Goal: Participate in discussion: Engage in conversation with other users on a specific topic

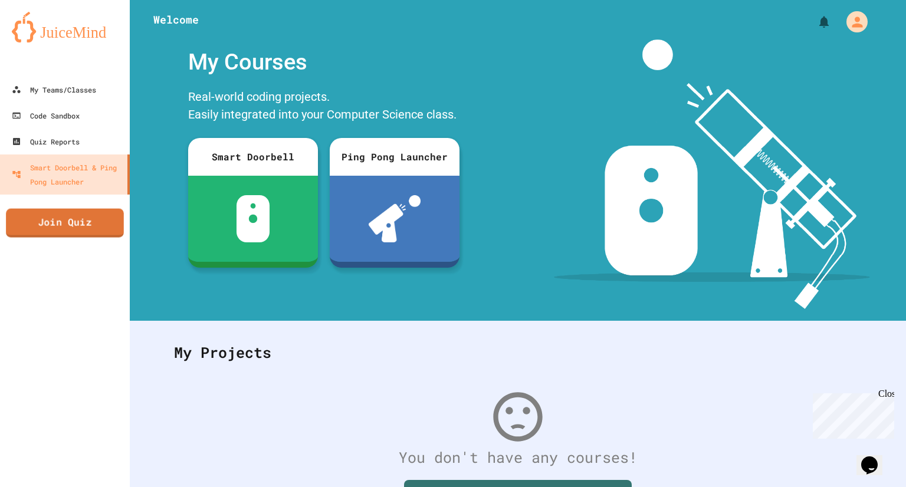
click at [54, 219] on link "Join Quiz" at bounding box center [65, 223] width 118 height 29
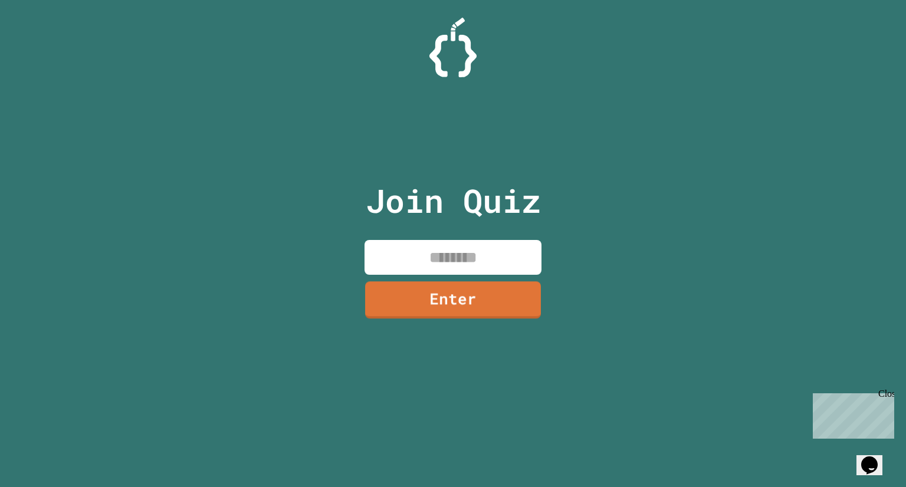
click at [463, 258] on input at bounding box center [452, 257] width 177 height 35
type input "********"
click at [525, 292] on link "Enter" at bounding box center [453, 298] width 172 height 39
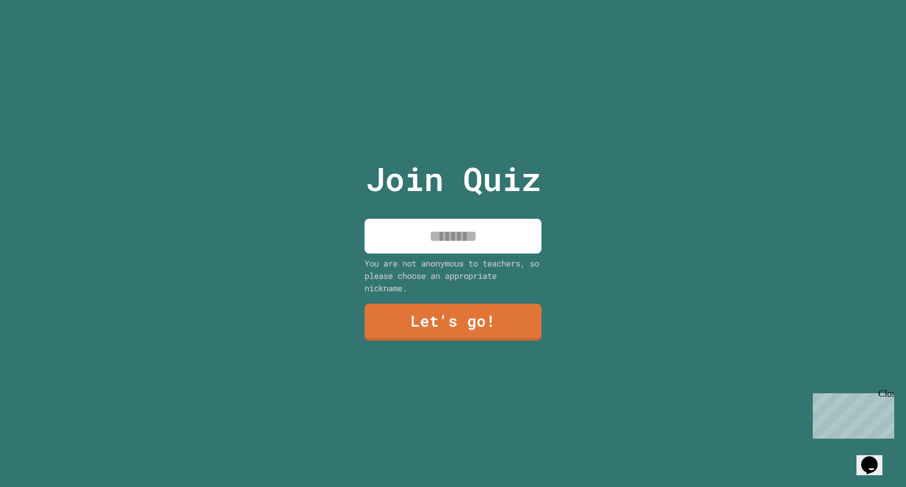
click at [445, 229] on input at bounding box center [452, 236] width 177 height 35
type input "****"
click at [402, 276] on div "You are not anonymous to teachers, so please choose an appropriate nickname." at bounding box center [452, 275] width 177 height 37
click at [429, 311] on link "Let's go!" at bounding box center [452, 320] width 171 height 39
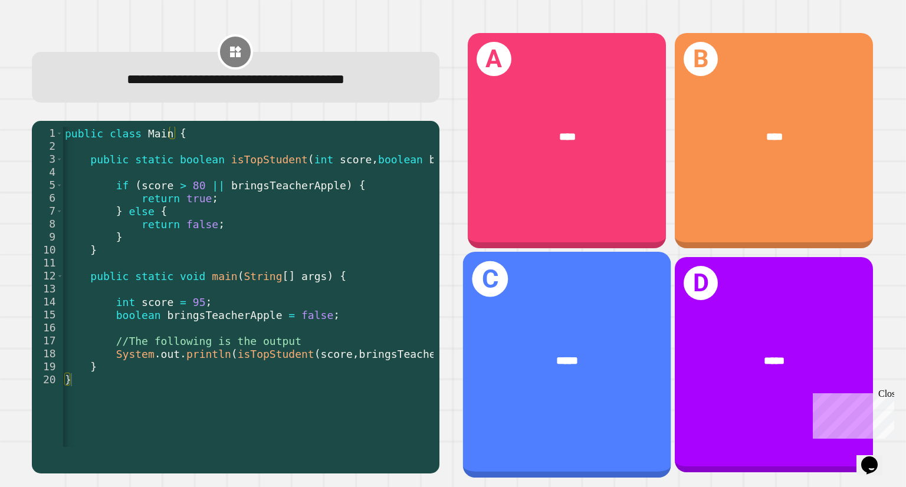
click at [463, 341] on div "*****" at bounding box center [567, 361] width 208 height 62
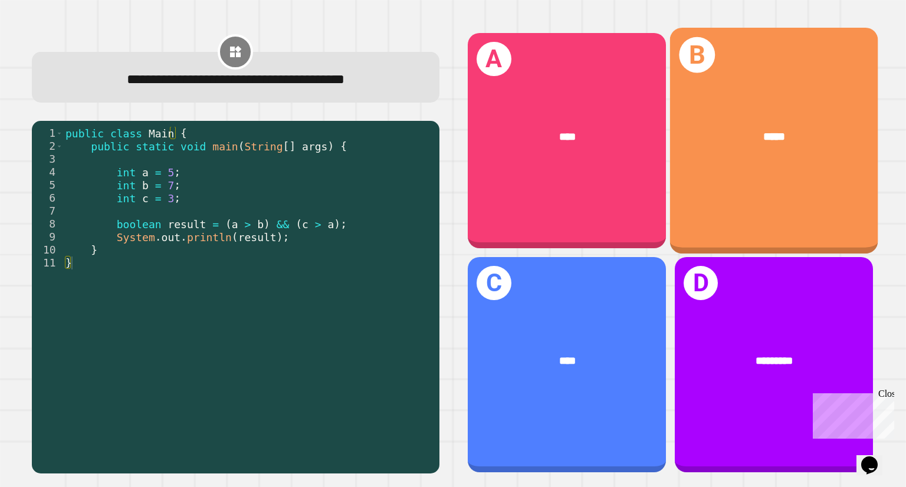
click at [787, 161] on div "*****" at bounding box center [774, 137] width 208 height 62
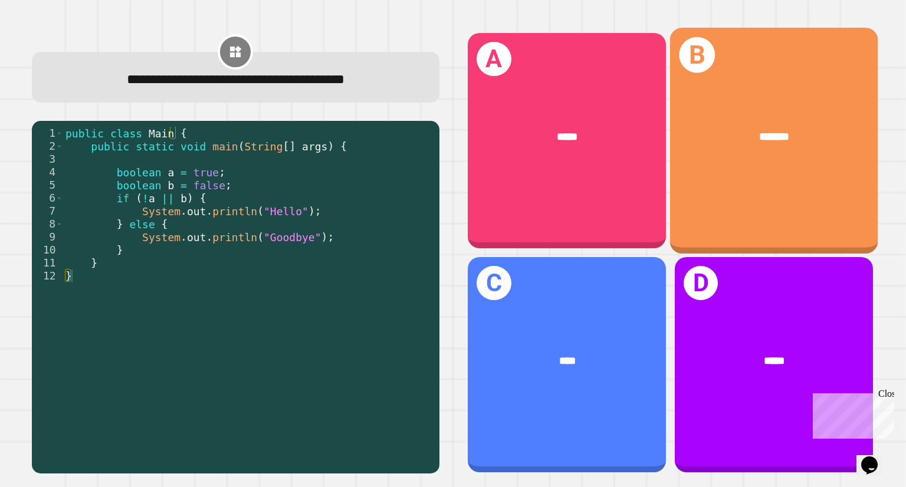
click at [788, 166] on div "B *******" at bounding box center [774, 141] width 208 height 226
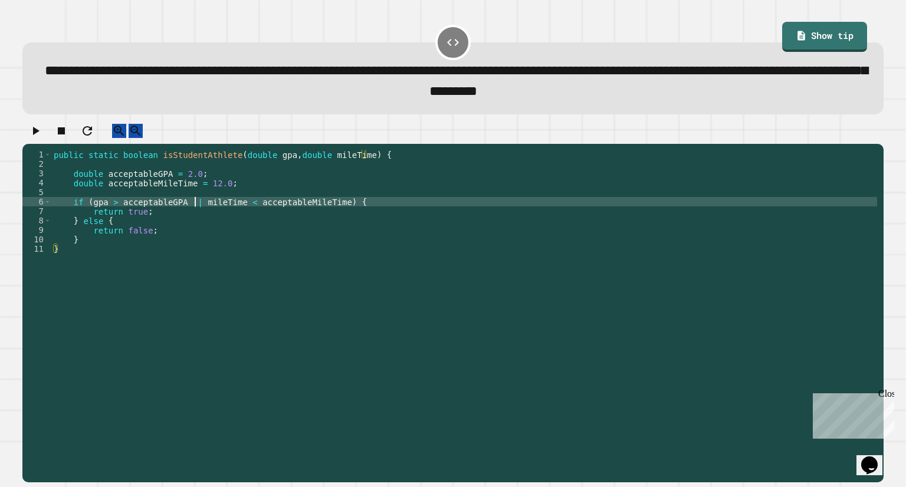
click at [195, 215] on div "public static boolean isStudentAthlete ( double gpa , double mileTime ) { doubl…" at bounding box center [463, 301] width 825 height 302
click at [330, 214] on div "public static boolean isStudentAthlete ( double gpa , double mileTime ) { doubl…" at bounding box center [463, 301] width 825 height 302
click at [92, 210] on div "public static boolean isStudentAthlete ( double gpa , double mileTime ) { doubl…" at bounding box center [463, 301] width 825 height 302
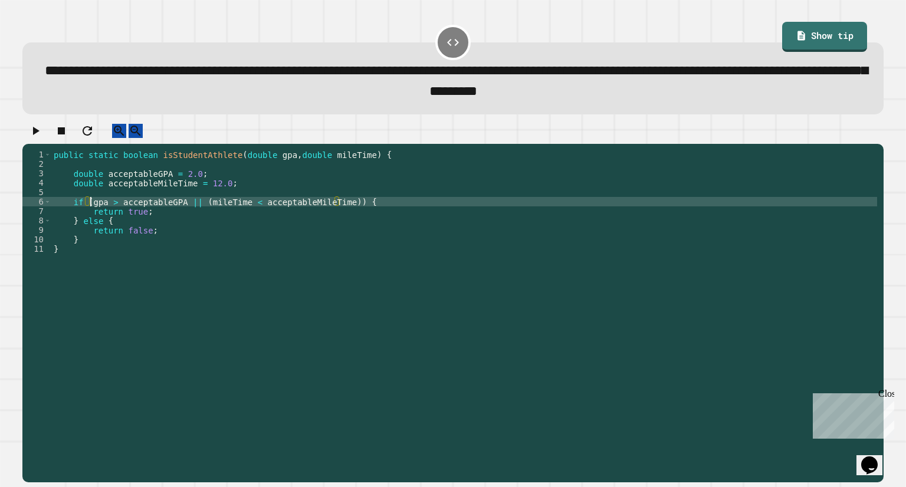
scroll to position [0, 3]
click at [180, 214] on div "public static boolean isStudentAthlete ( double gpa , double mileTime ) { doubl…" at bounding box center [463, 301] width 825 height 302
click at [38, 135] on icon "button" at bounding box center [36, 131] width 6 height 8
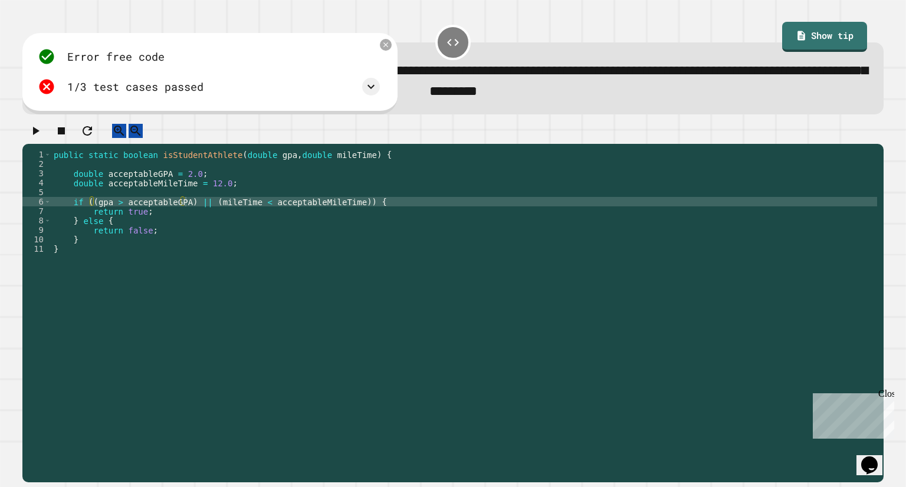
scroll to position [0, 3]
click at [139, 234] on div "public static boolean isStudentAthlete ( double gpa , double mileTime ) { doubl…" at bounding box center [463, 301] width 825 height 302
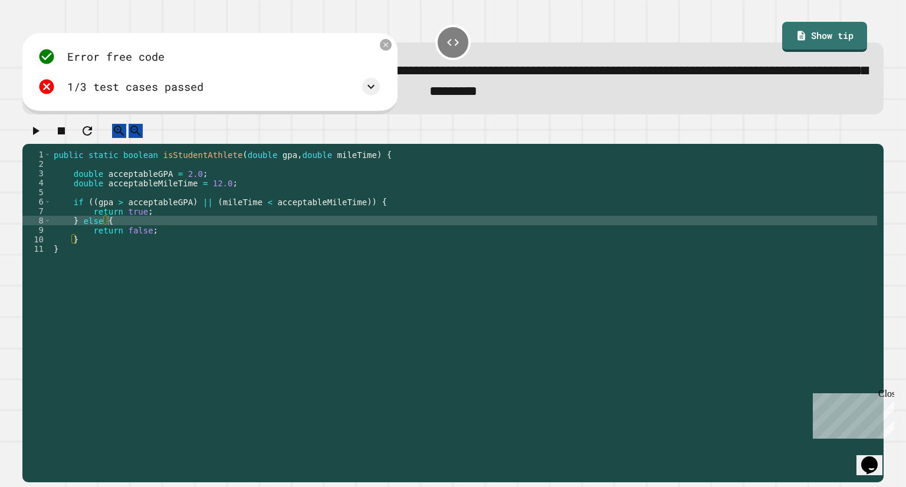
click at [380, 55] on div "Error free code trueaaljcwvinrhwaclrnqw34rqwhx3xernqwr3ha3xrnhtrueaaljcwvinrhwa…" at bounding box center [209, 72] width 354 height 60
click at [386, 50] on icon at bounding box center [385, 44] width 9 height 9
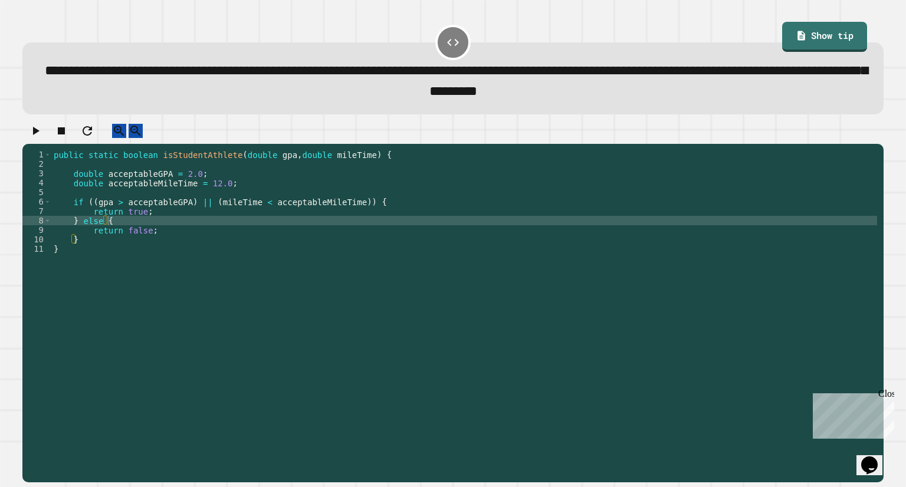
click at [196, 213] on div "public static boolean isStudentAthlete ( double gpa , double mileTime ) { doubl…" at bounding box center [463, 301] width 825 height 302
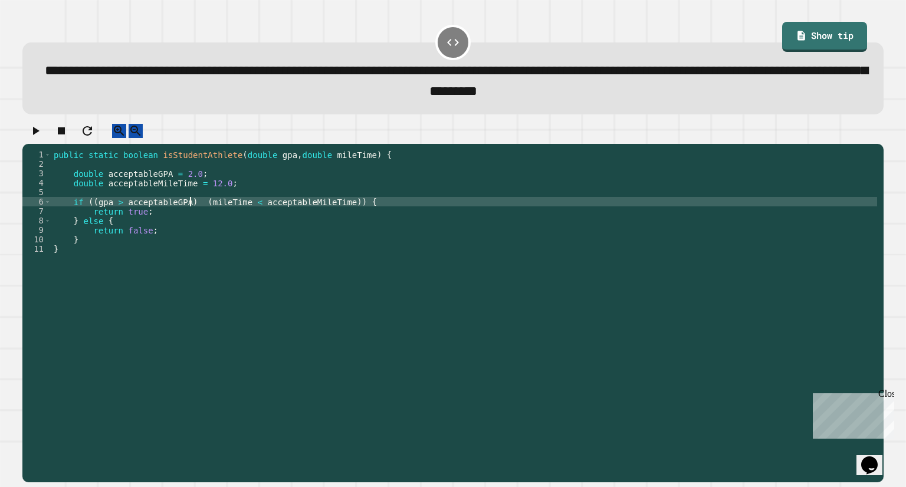
scroll to position [0, 9]
type textarea "**********"
click at [40, 135] on icon "button" at bounding box center [36, 131] width 6 height 8
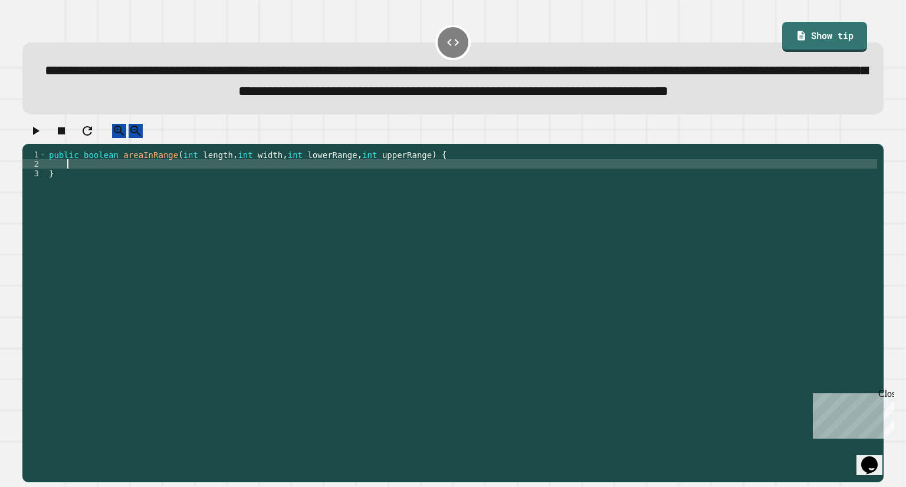
click at [206, 195] on div "public boolean areaInRange ( int length , int width , int lowerRange , int uppe…" at bounding box center [462, 291] width 830 height 283
type textarea "**********"
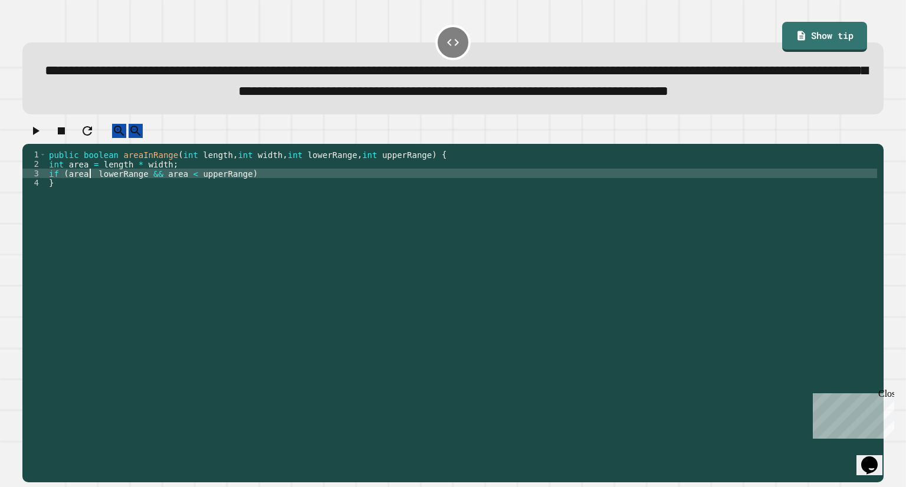
scroll to position [0, 3]
click at [257, 208] on div "public boolean areaInRange ( int length , int width , int lowerRange , int uppe…" at bounding box center [462, 291] width 830 height 283
type textarea "**********"
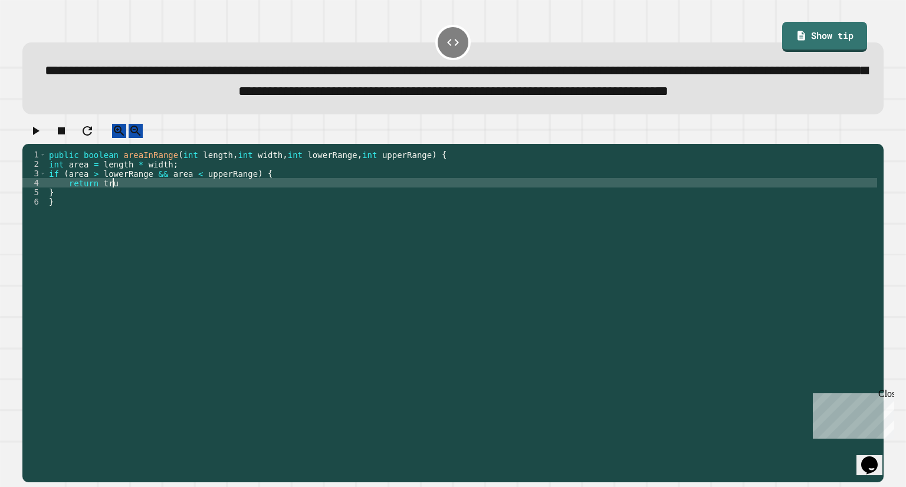
scroll to position [0, 4]
click at [65, 229] on div "public boolean areaInRange ( int length , int width , int lowerRange , int uppe…" at bounding box center [462, 291] width 830 height 283
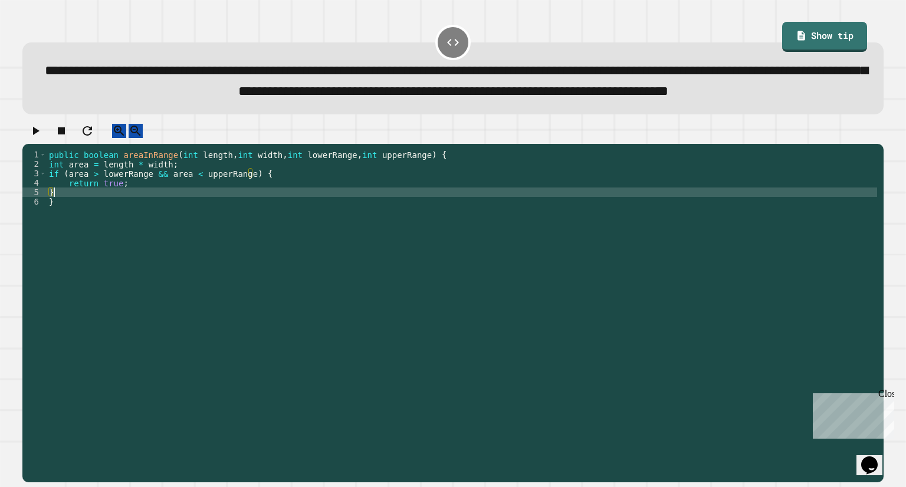
type textarea "*"
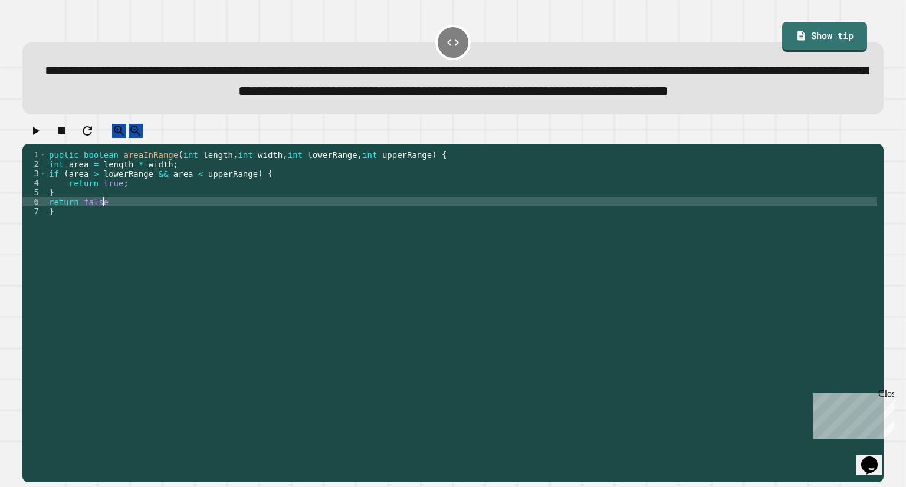
scroll to position [0, 3]
type textarea "**********"
click at [40, 135] on icon "button" at bounding box center [36, 131] width 6 height 8
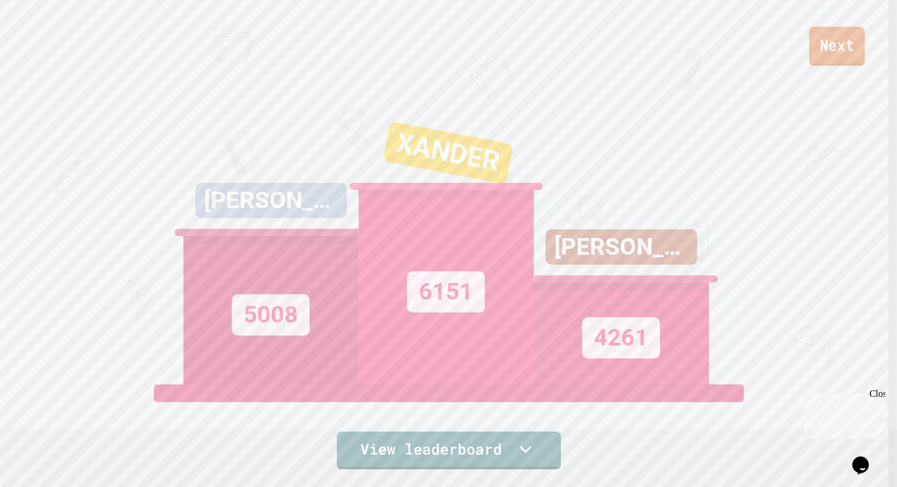
click at [840, 42] on link "Next" at bounding box center [836, 46] width 55 height 39
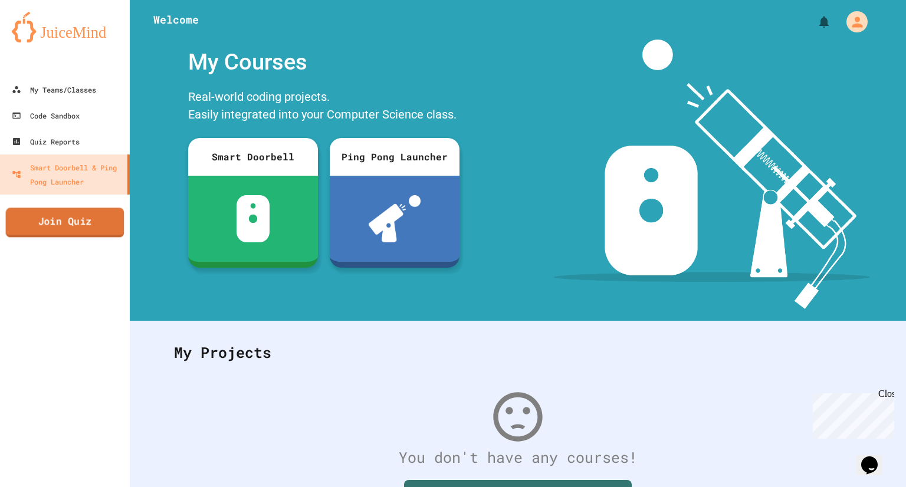
click at [90, 218] on link "Join Quiz" at bounding box center [65, 222] width 119 height 29
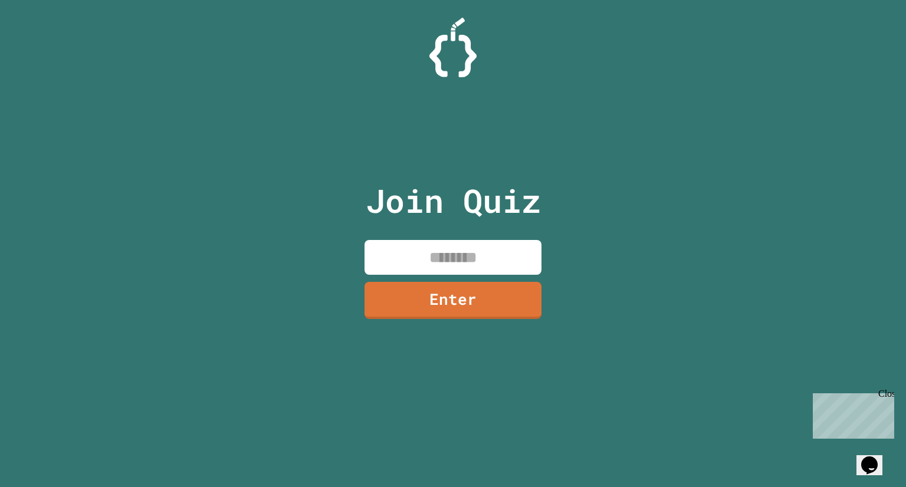
click at [478, 255] on input at bounding box center [452, 257] width 177 height 35
type input "********"
click at [499, 277] on div "Join Quiz ******** Enter" at bounding box center [453, 243] width 199 height 428
click at [503, 279] on div "Join Quiz ******** Enter" at bounding box center [453, 243] width 199 height 428
click at [510, 292] on link "Enter" at bounding box center [452, 299] width 179 height 39
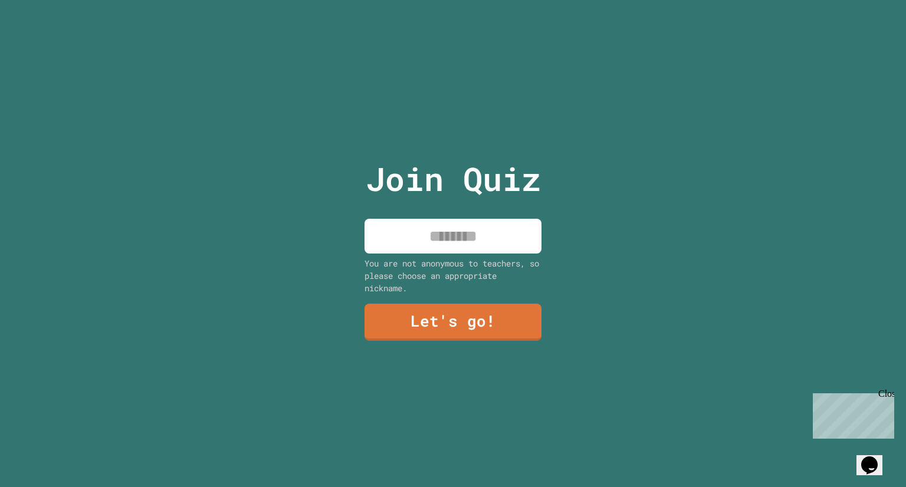
click at [521, 244] on input at bounding box center [452, 236] width 177 height 35
type input "****"
click at [493, 318] on link "Let's go!" at bounding box center [452, 320] width 173 height 39
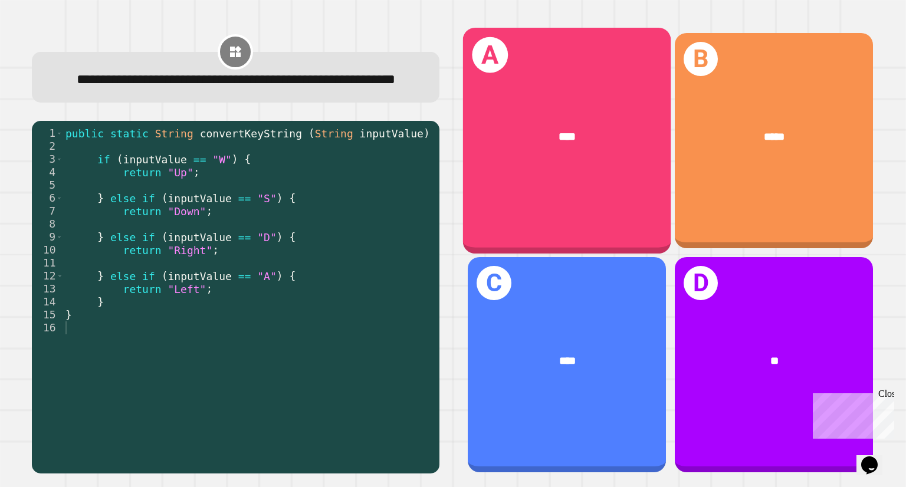
click at [489, 199] on div "A ****" at bounding box center [567, 141] width 208 height 226
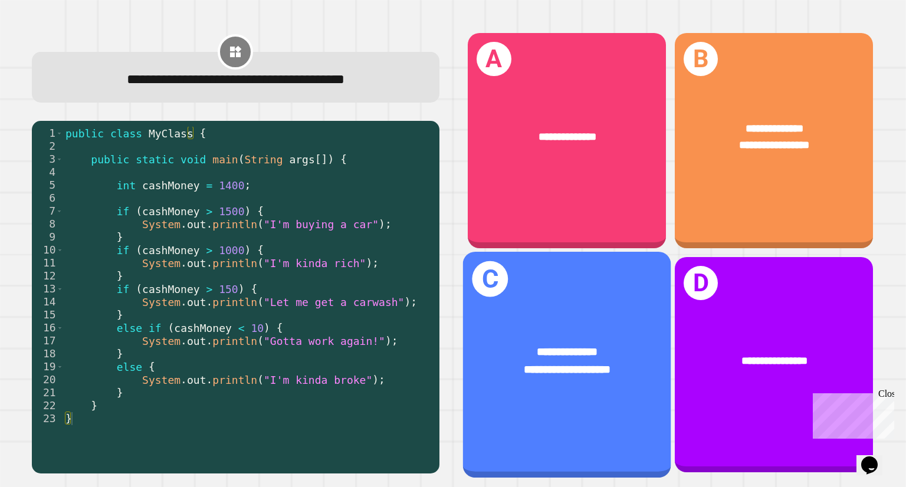
click at [597, 324] on div "**********" at bounding box center [567, 361] width 208 height 80
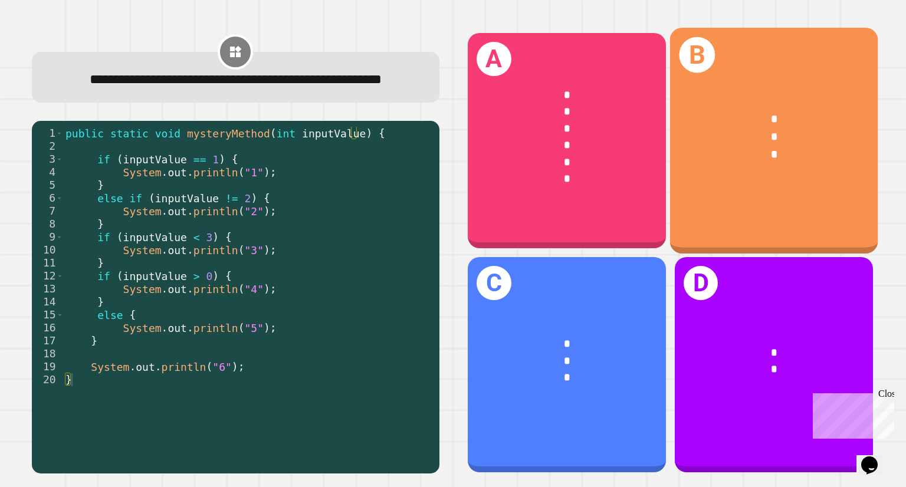
click at [766, 147] on div "*" at bounding box center [774, 155] width 162 height 18
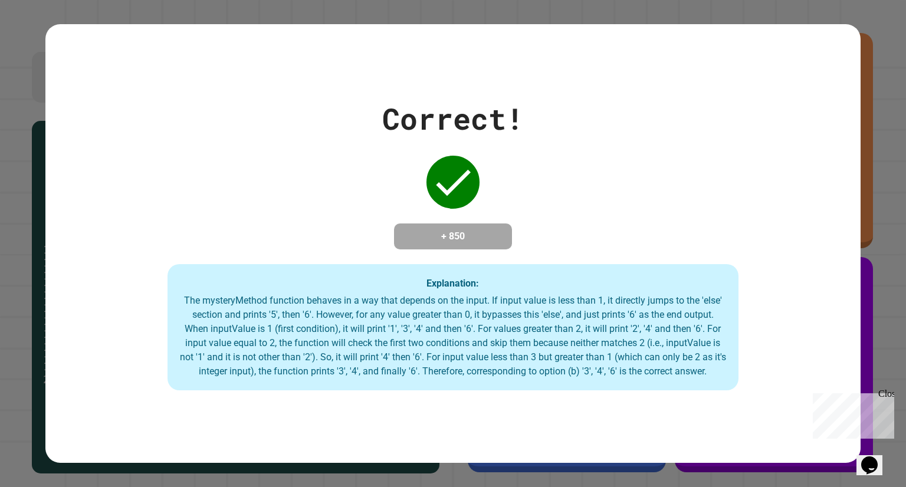
click at [766, 147] on div "Correct! + 850 Explanation: The mysteryMethod function behaves in a way that de…" at bounding box center [452, 244] width 815 height 294
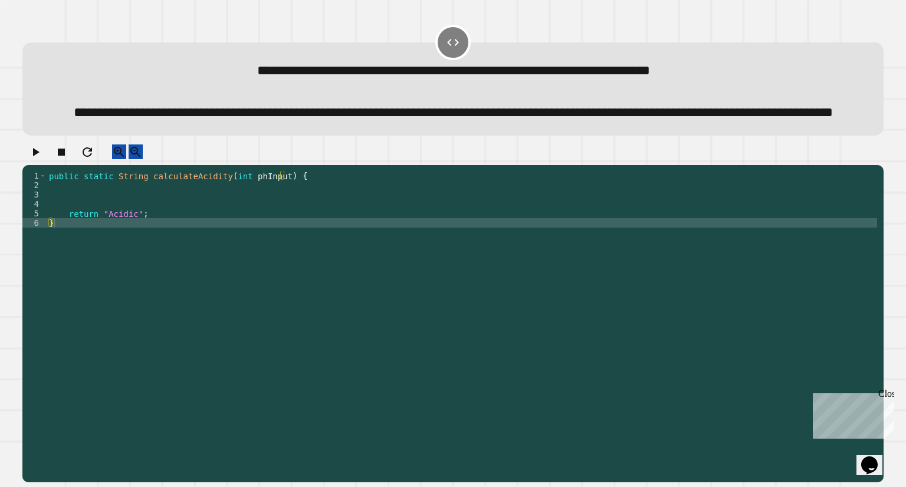
click at [158, 264] on div "public static String calculateAcidity ( int phInput ) { return "Acidic" ; }" at bounding box center [462, 303] width 830 height 264
click at [152, 255] on div "public static String calculateAcidity ( int phInput ) { return "Acidic" ; }" at bounding box center [462, 303] width 830 height 264
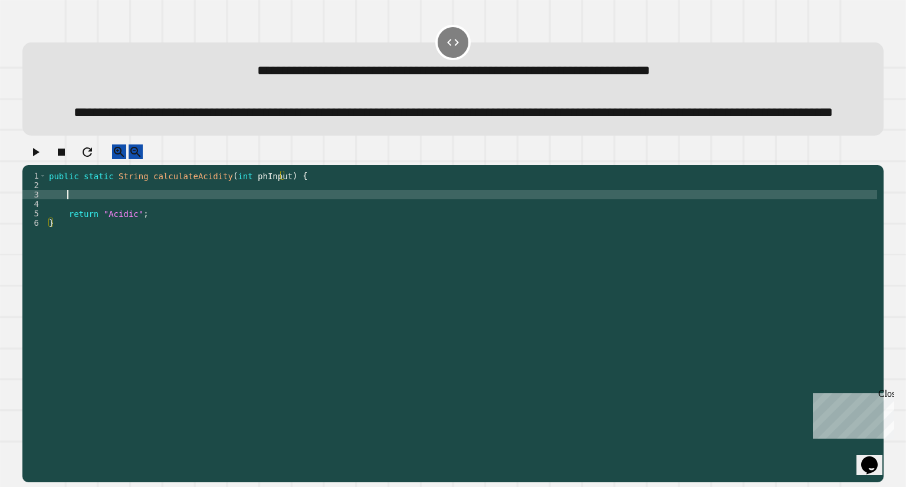
click at [81, 228] on div "public static String calculateAcidity ( int phInput ) { return "Acidic" ; }" at bounding box center [462, 303] width 830 height 264
type textarea "**********"
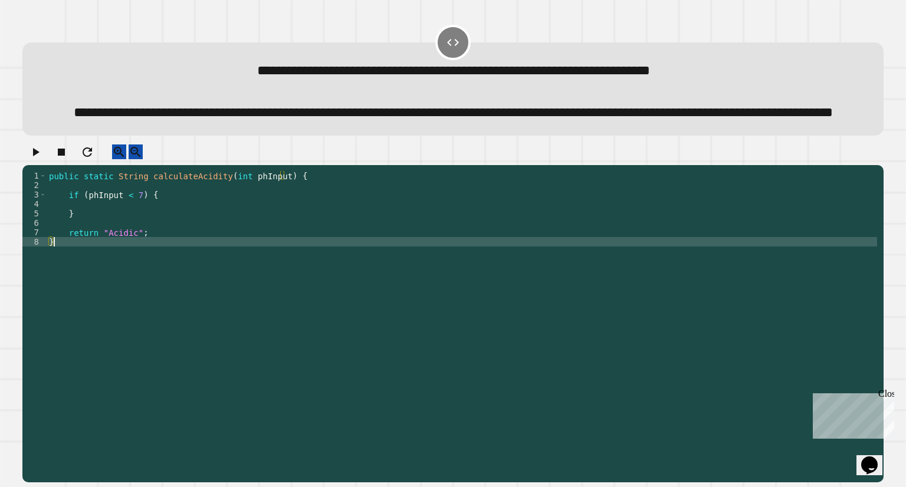
drag, startPoint x: 139, startPoint y: 273, endPoint x: 103, endPoint y: 271, distance: 36.0
click at [103, 271] on div "public static String calculateAcidity ( int phInput ) { if ( phInput < 7 ) { } …" at bounding box center [462, 303] width 830 height 264
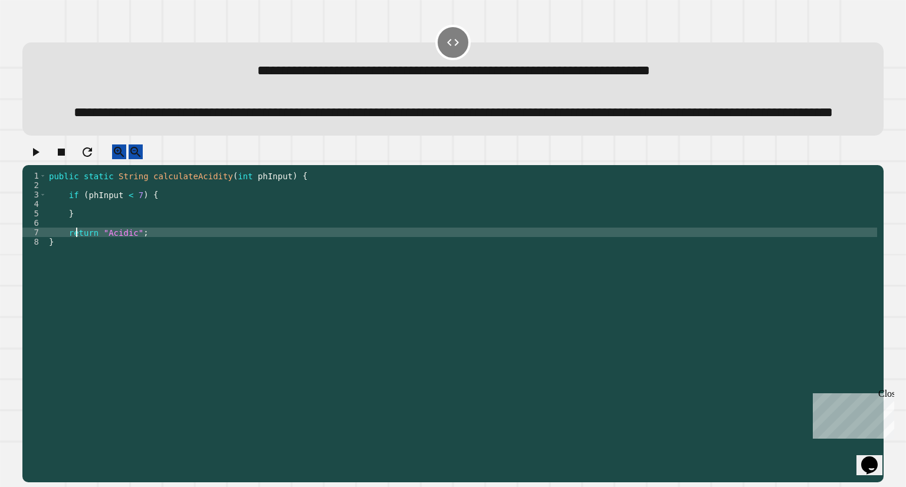
click at [75, 267] on div "public static String calculateAcidity ( int phInput ) { if ( phInput < 7 ) { } …" at bounding box center [462, 303] width 830 height 264
type textarea "**********"
type textarea "*"
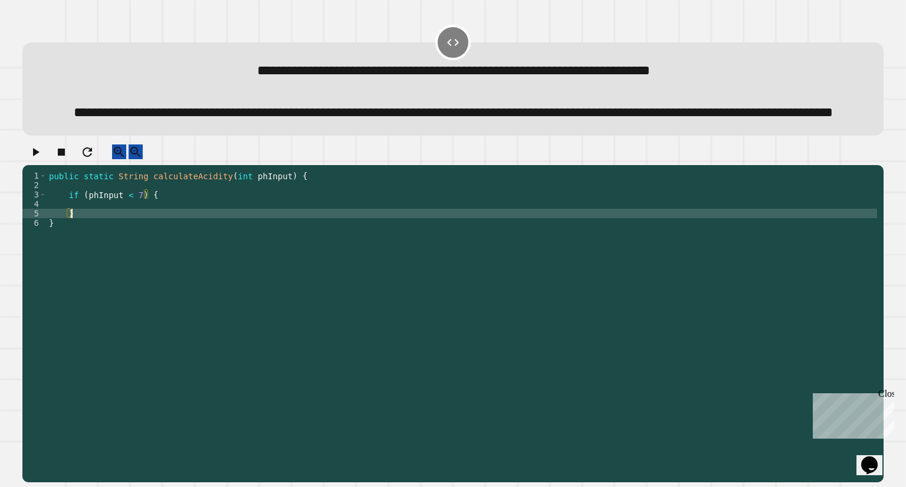
type textarea "*"
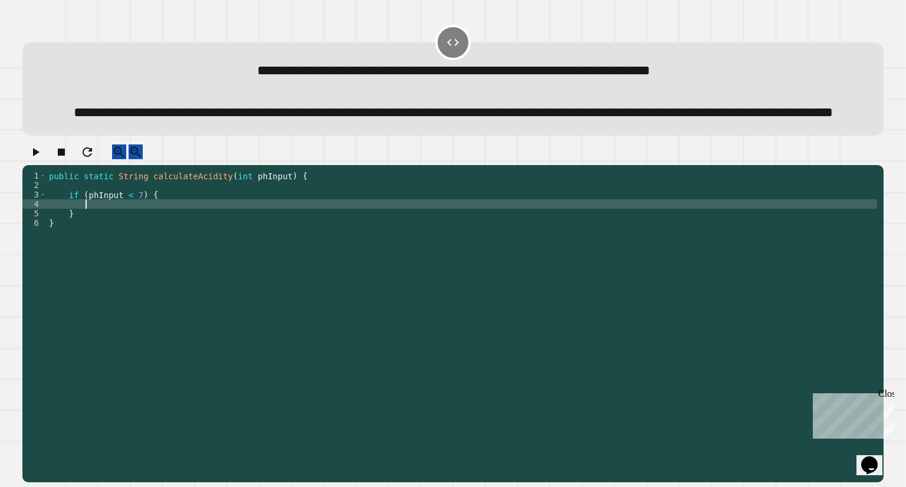
click at [97, 236] on div "public static String calculateAcidity ( int phInput ) { if ( phInput < 7 ) { } }" at bounding box center [462, 303] width 830 height 264
paste textarea "**********"
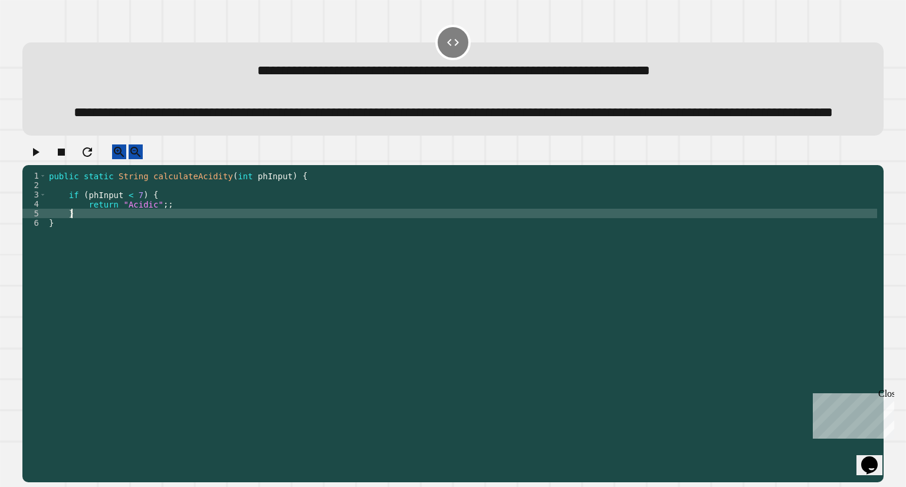
click at [85, 251] on div "public static String calculateAcidity ( int phInput ) { if ( phInput < 7 ) { re…" at bounding box center [462, 303] width 830 height 264
type textarea "*"
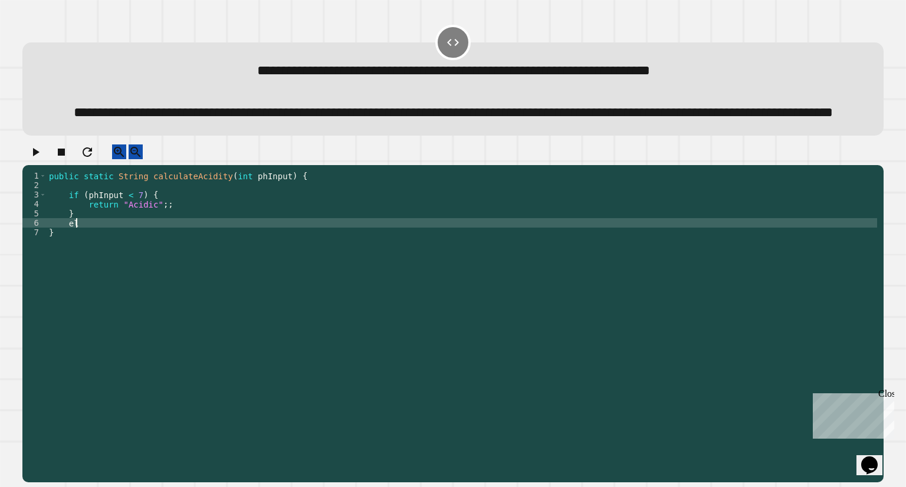
type textarea "*"
type textarea "**********"
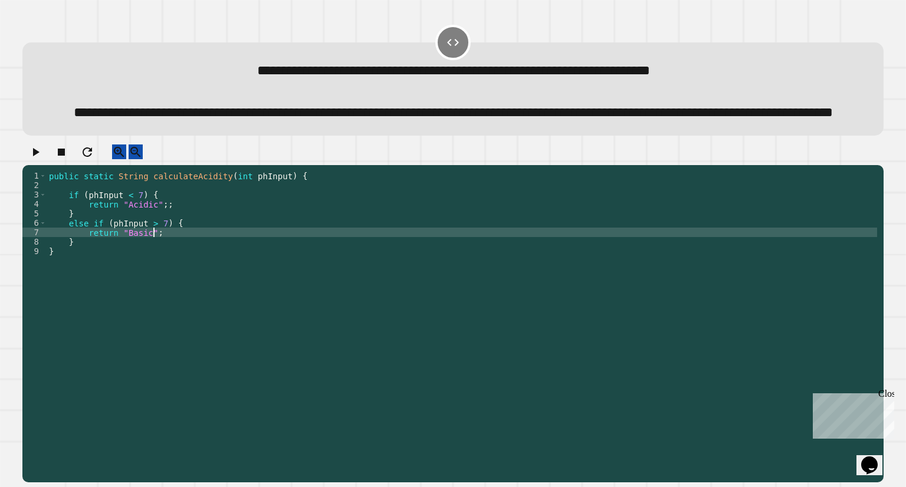
scroll to position [0, 6]
click at [95, 278] on div "public static String calculateAcidity ( int phInput ) { if ( phInput < 7 ) { re…" at bounding box center [462, 303] width 830 height 264
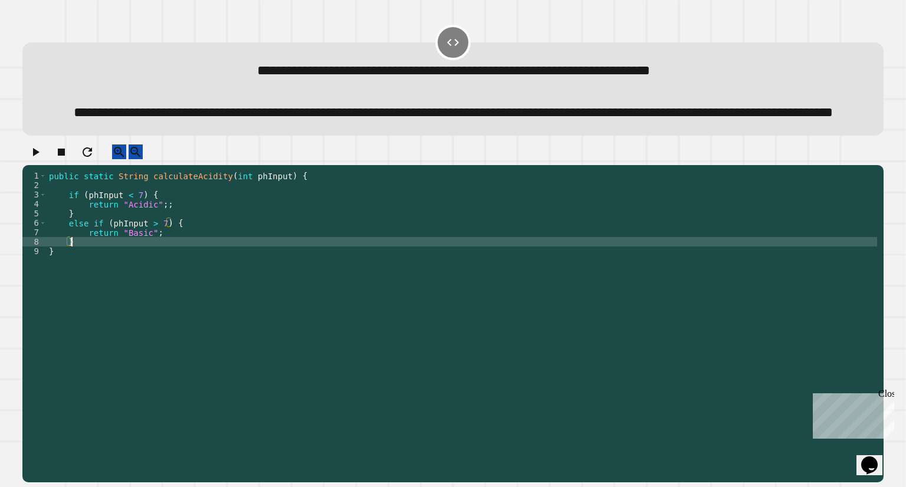
scroll to position [0, 1]
type textarea "*"
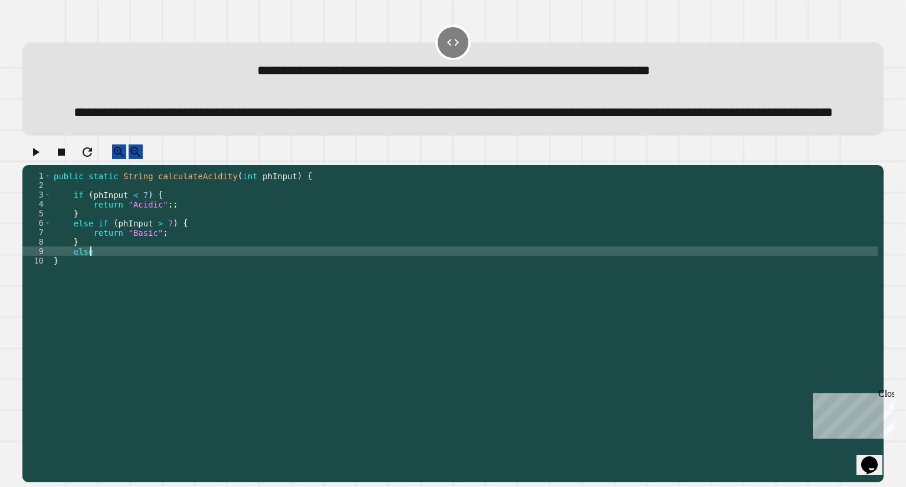
scroll to position [0, 2]
type textarea "******"
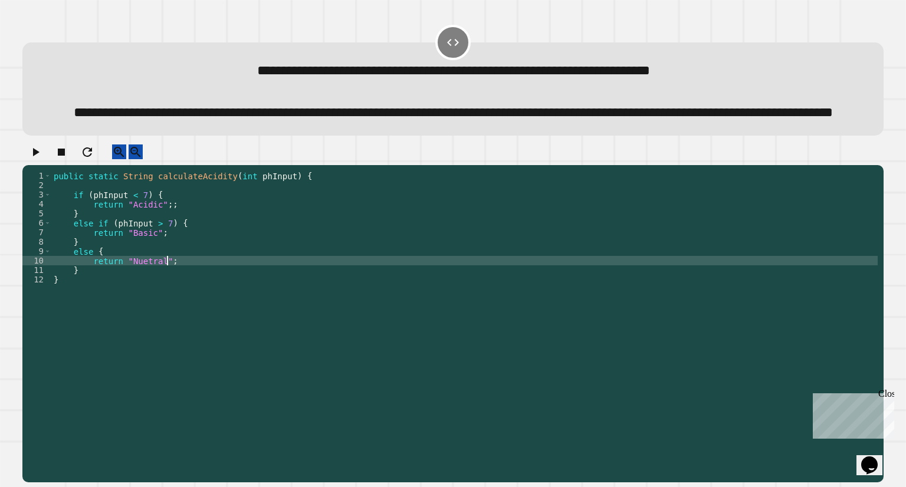
scroll to position [0, 7]
click at [40, 156] on icon "button" at bounding box center [36, 152] width 6 height 8
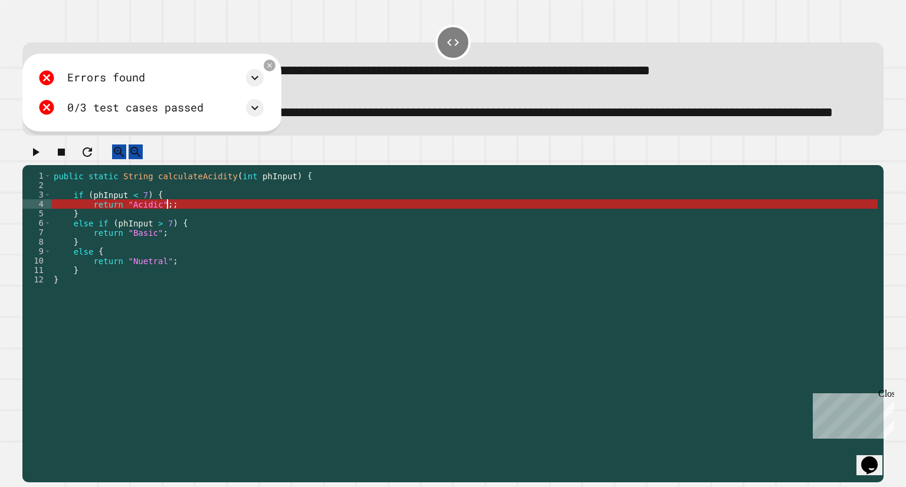
click at [175, 239] on div "public static String calculateAcidity ( int phInput ) { if ( phInput < 7 ) { re…" at bounding box center [464, 303] width 826 height 264
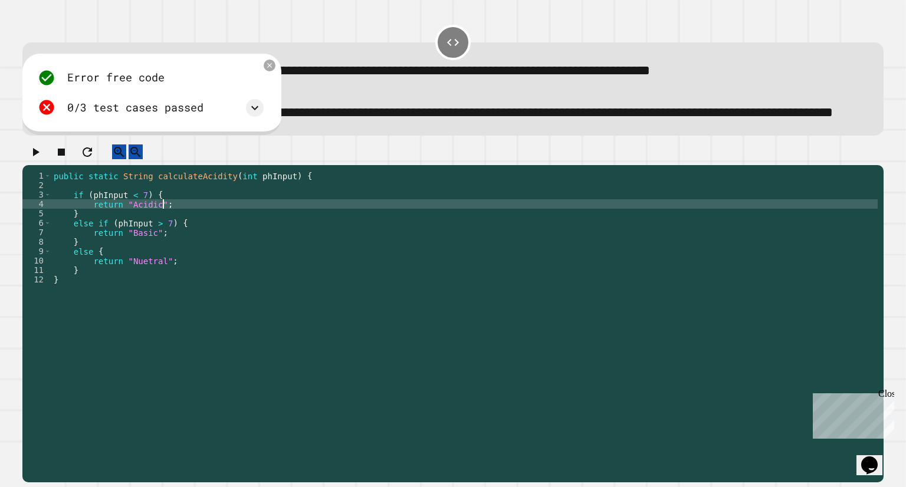
click at [44, 165] on div at bounding box center [452, 154] width 860 height 21
click at [47, 165] on div at bounding box center [452, 154] width 860 height 21
click at [40, 156] on icon "button" at bounding box center [36, 152] width 6 height 8
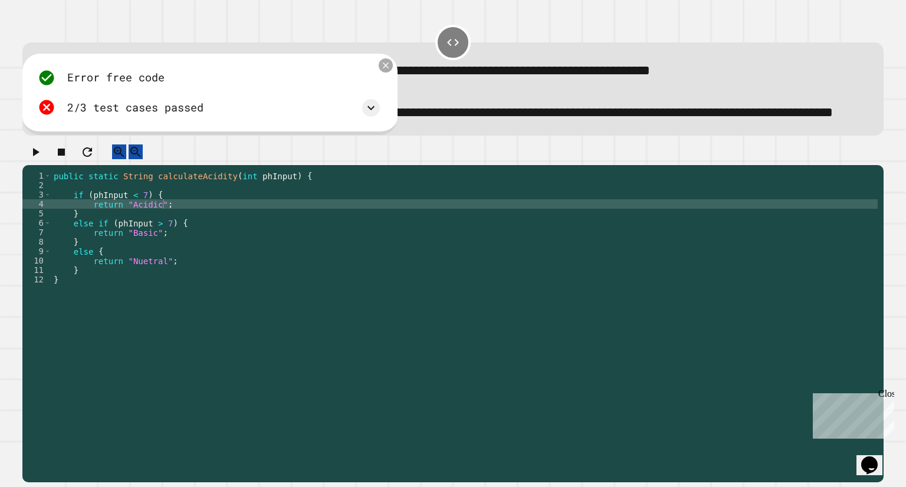
click at [385, 71] on icon at bounding box center [385, 66] width 10 height 10
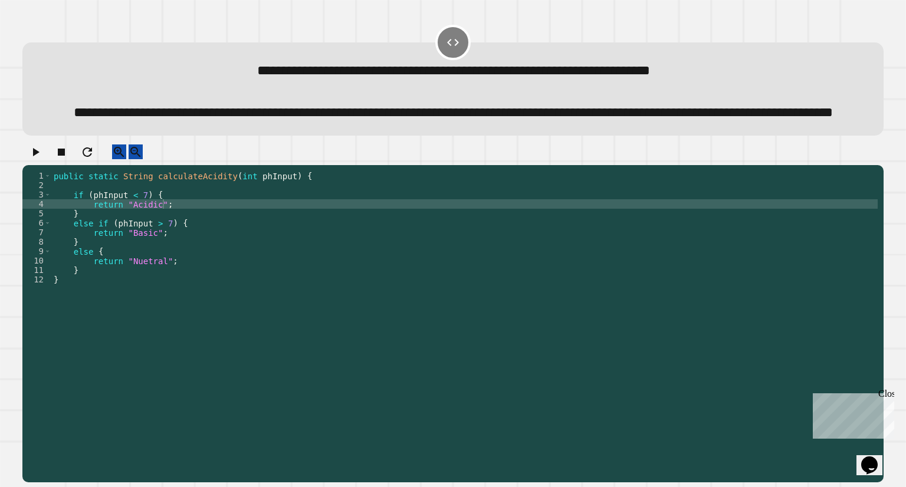
click at [96, 287] on div "public static String calculateAcidity ( int phInput ) { if ( phInput < 7 ) { re…" at bounding box center [464, 303] width 826 height 264
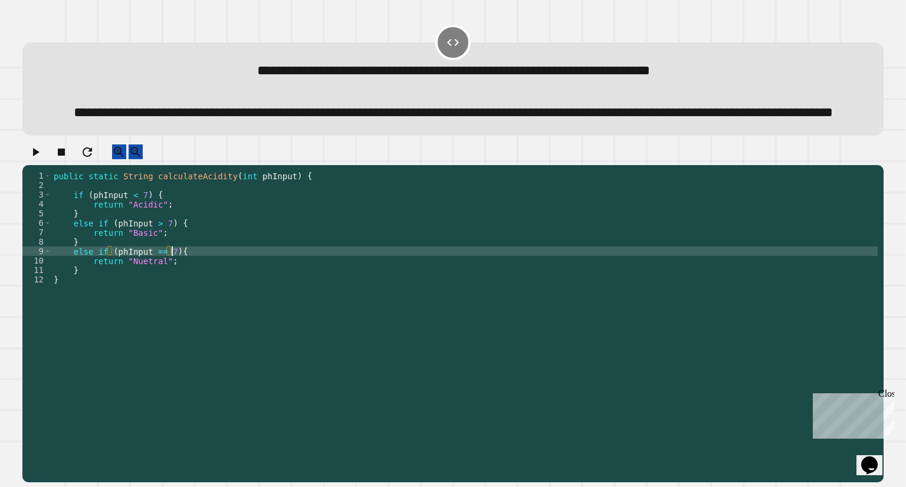
scroll to position [0, 8]
click at [42, 159] on button "button" at bounding box center [35, 151] width 14 height 15
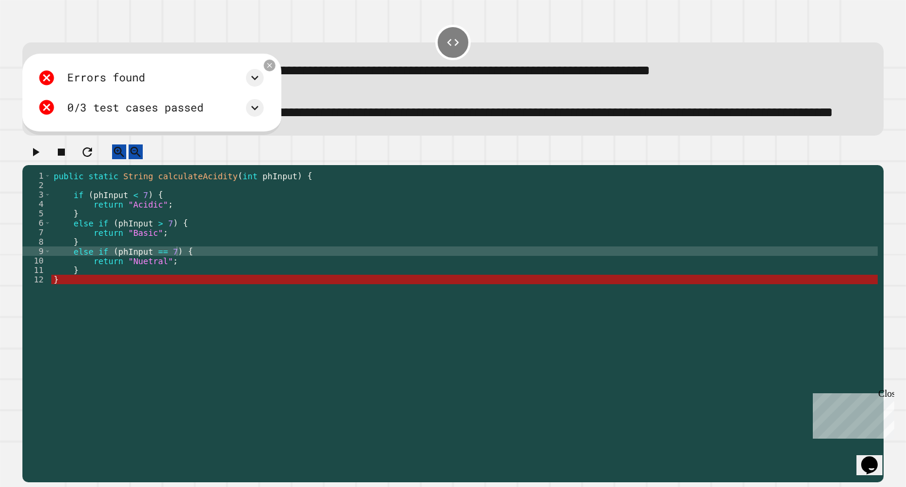
scroll to position [0, 1]
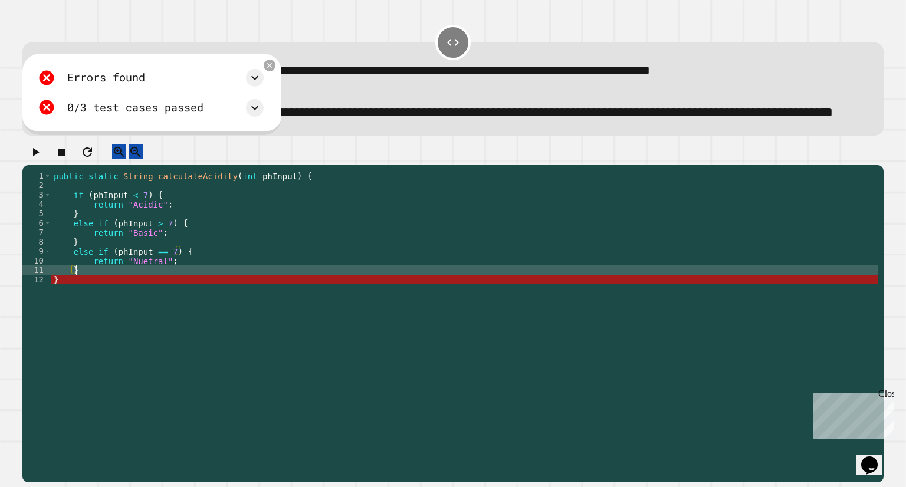
click at [85, 308] on div "public static String calculateAcidity ( int phInput ) { if ( phInput < 7 ) { re…" at bounding box center [464, 303] width 826 height 264
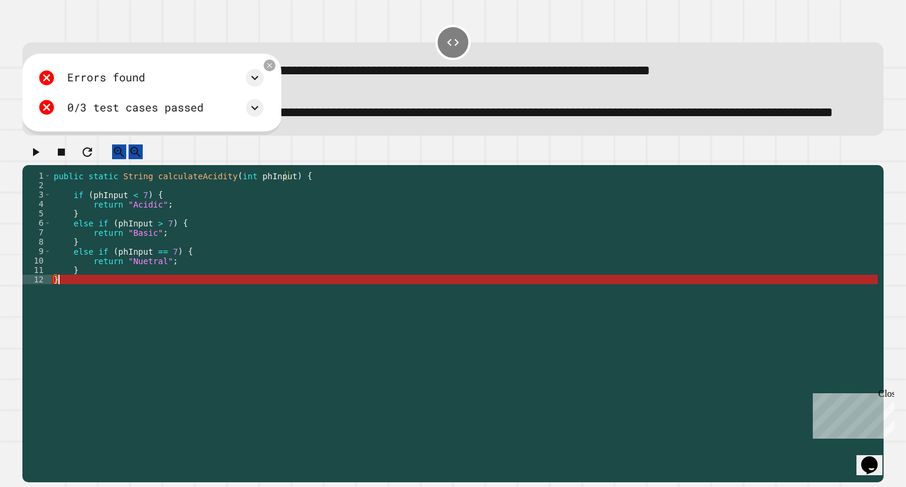
click at [77, 322] on div "public static String calculateAcidity ( int phInput ) { if ( phInput < 7 ) { re…" at bounding box center [464, 303] width 826 height 264
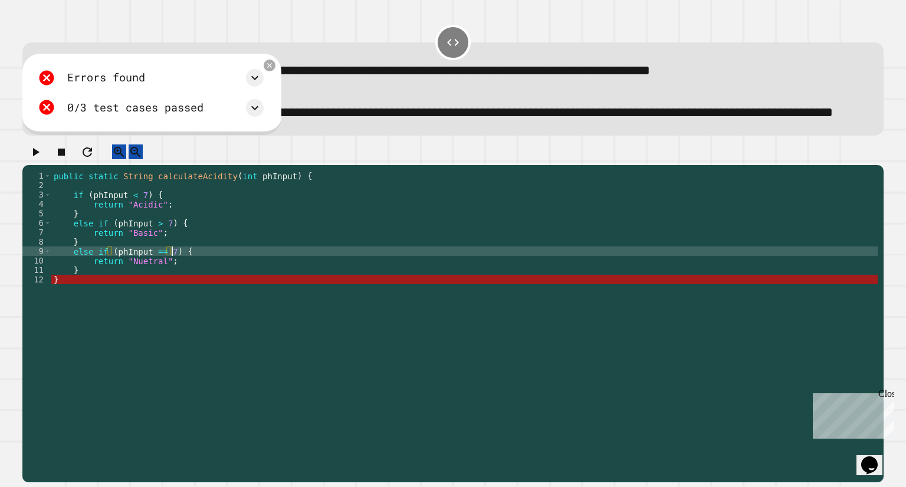
click at [173, 286] on div "public static String calculateAcidity ( int phInput ) { if ( phInput < 7 ) { re…" at bounding box center [464, 303] width 826 height 264
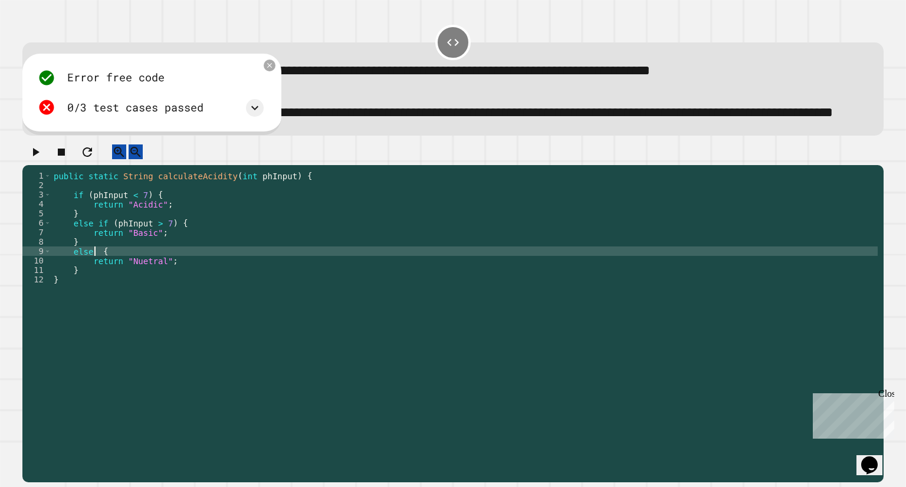
type textarea "******"
click at [52, 165] on div at bounding box center [452, 154] width 860 height 21
click at [55, 165] on div at bounding box center [452, 154] width 860 height 21
click at [42, 159] on button "button" at bounding box center [35, 151] width 14 height 15
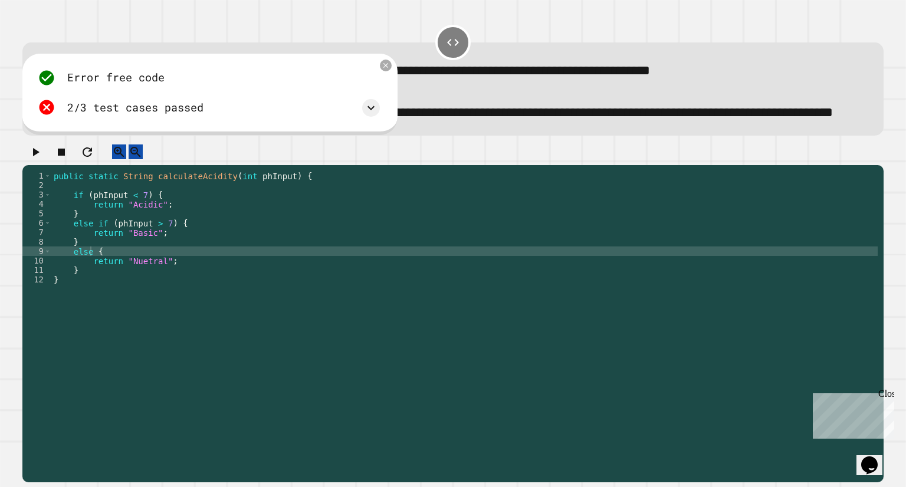
click at [374, 123] on div "Error free code Nuetralaaljcwvinrhwaclrnqw34rqwhx3xernqwr3ha3xrnhAcidicaaljcwvi…" at bounding box center [209, 93] width 354 height 60
click at [373, 115] on icon at bounding box center [371, 108] width 14 height 14
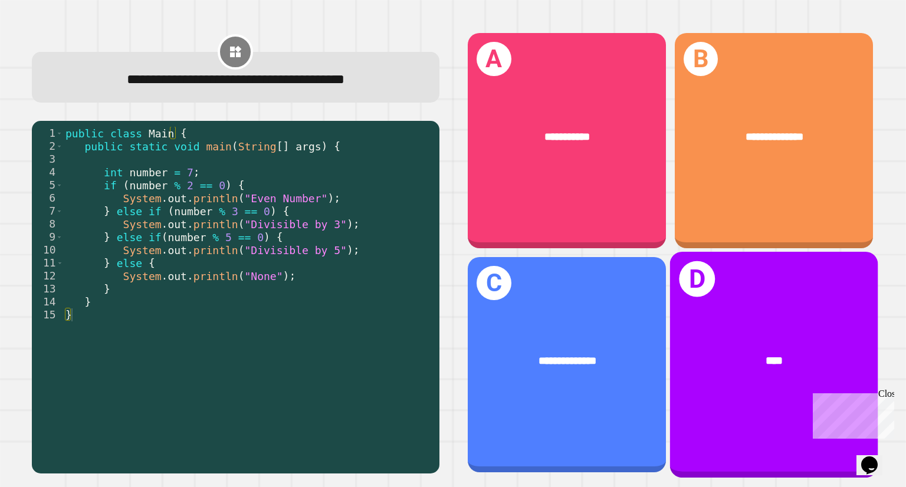
click at [805, 294] on div "D ****" at bounding box center [774, 365] width 208 height 226
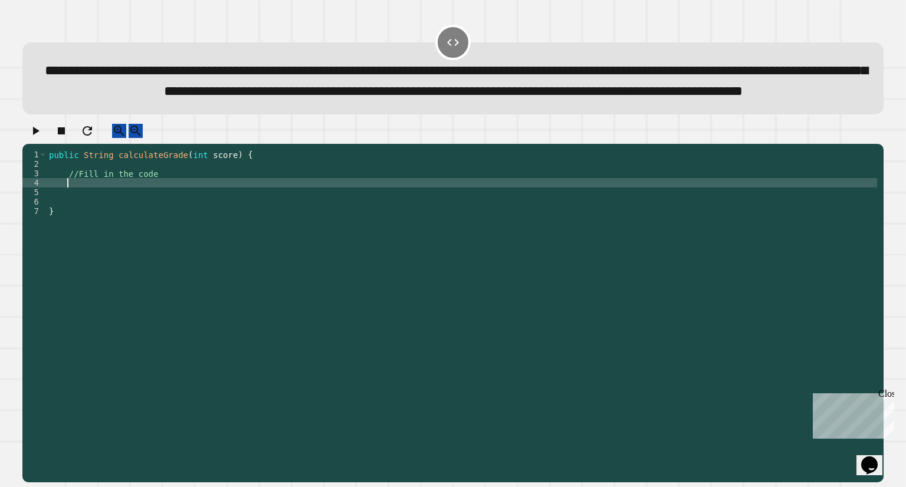
click at [88, 215] on div "public String calculateGrade ( int score ) { //Fill in the code }" at bounding box center [462, 291] width 830 height 283
type textarea "*"
type textarea "**********"
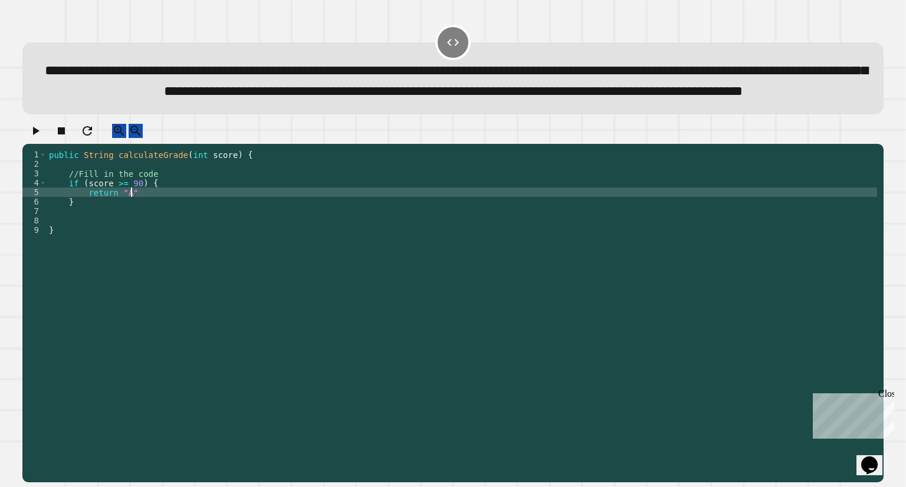
scroll to position [0, 5]
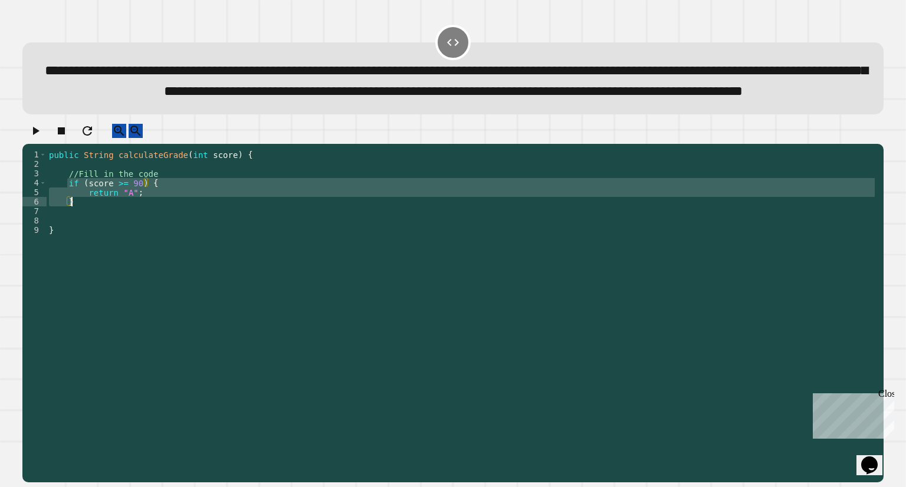
drag, startPoint x: 68, startPoint y: 214, endPoint x: 75, endPoint y: 233, distance: 20.7
click at [75, 233] on div "public String calculateGrade ( int score ) { //Fill in the code if ( score >= 9…" at bounding box center [462, 291] width 830 height 283
click at [75, 233] on div "public String calculateGrade ( int score ) { //Fill in the code if ( score >= 9…" at bounding box center [462, 282] width 830 height 264
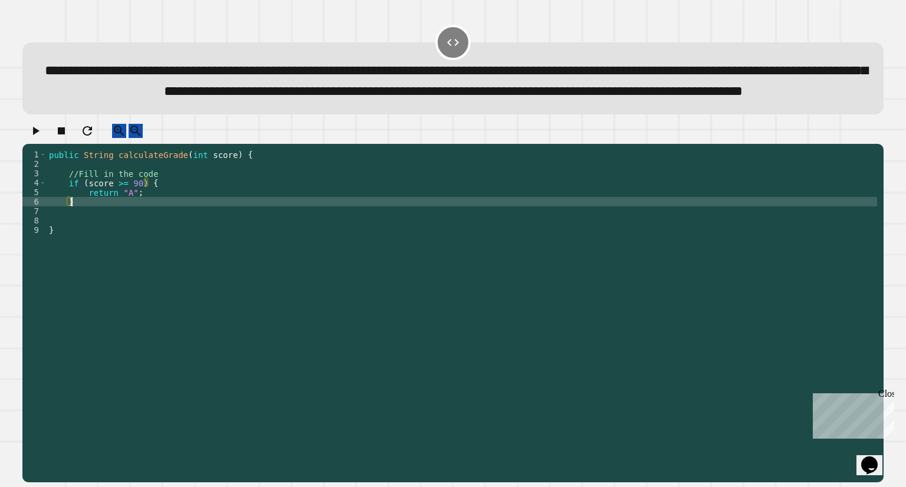
scroll to position [0, 1]
type textarea "*"
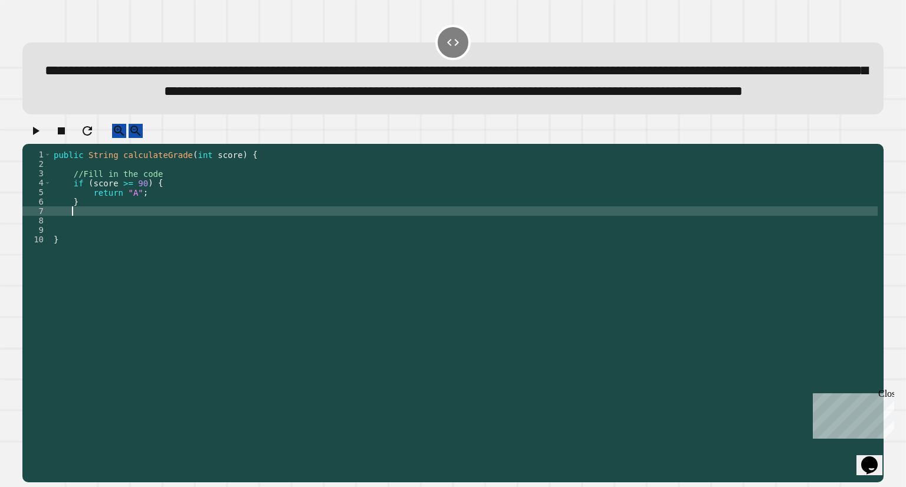
paste textarea "*"
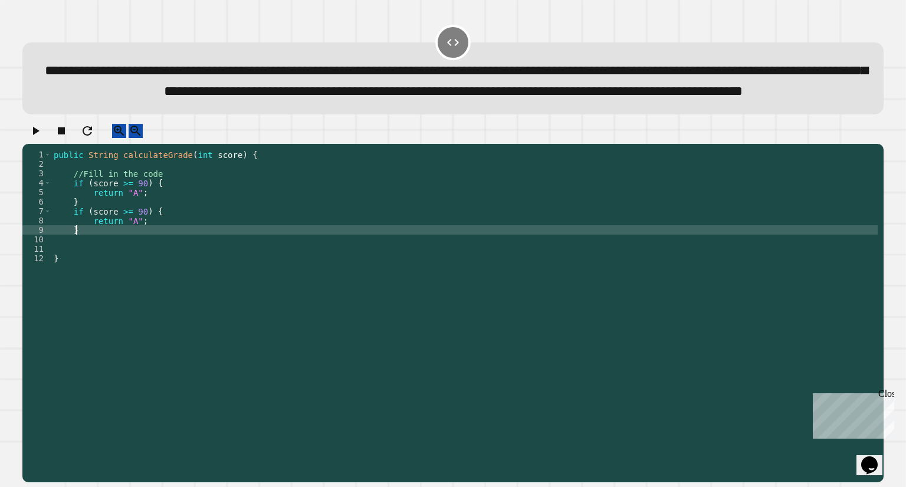
type textarea "*"
paste textarea "Cursor at row 9"
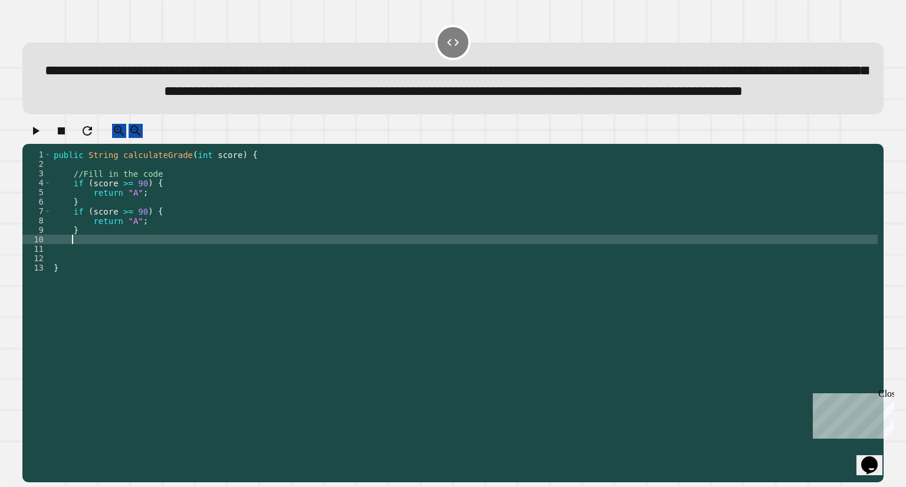
paste textarea "*"
type textarea "*"
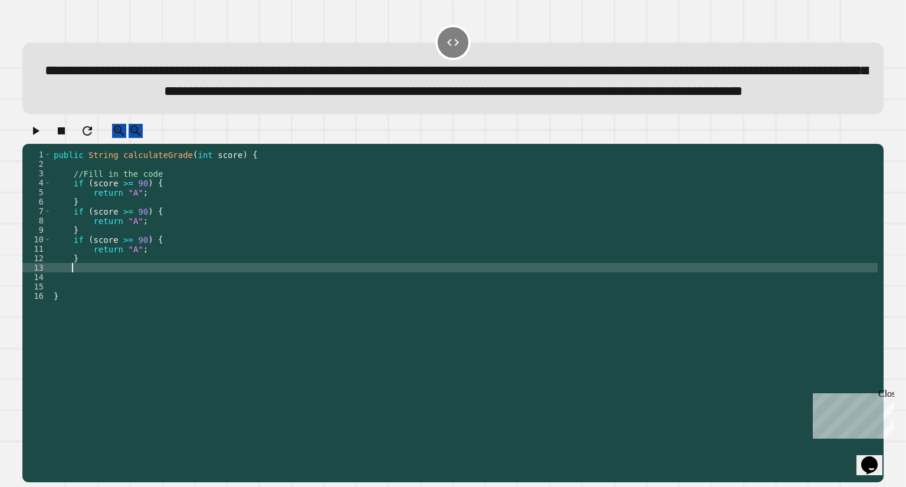
paste textarea "*"
type textarea "*"
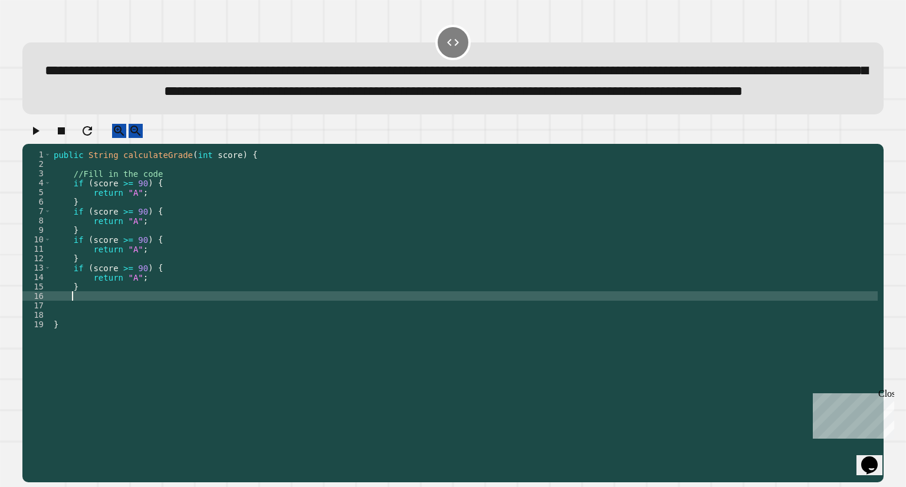
paste textarea "*"
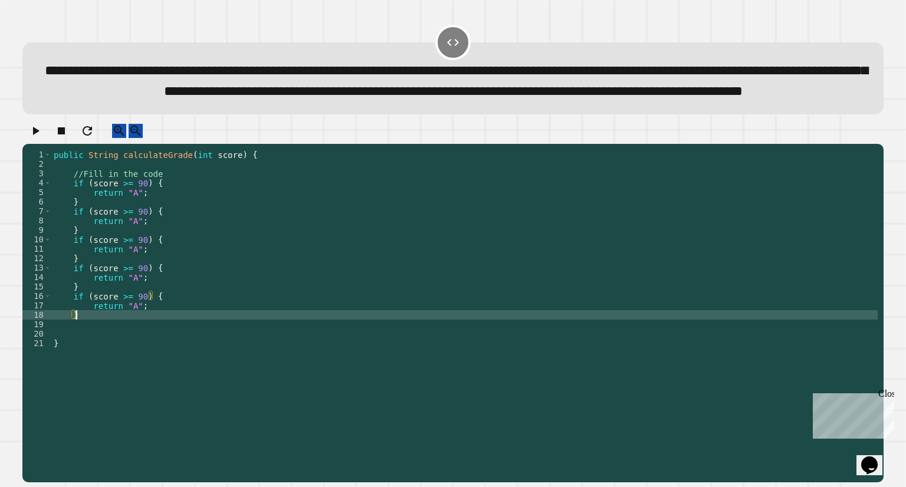
click at [73, 244] on div "public String calculateGrade ( int score ) { //Fill in the code if ( score >= 9…" at bounding box center [464, 291] width 826 height 283
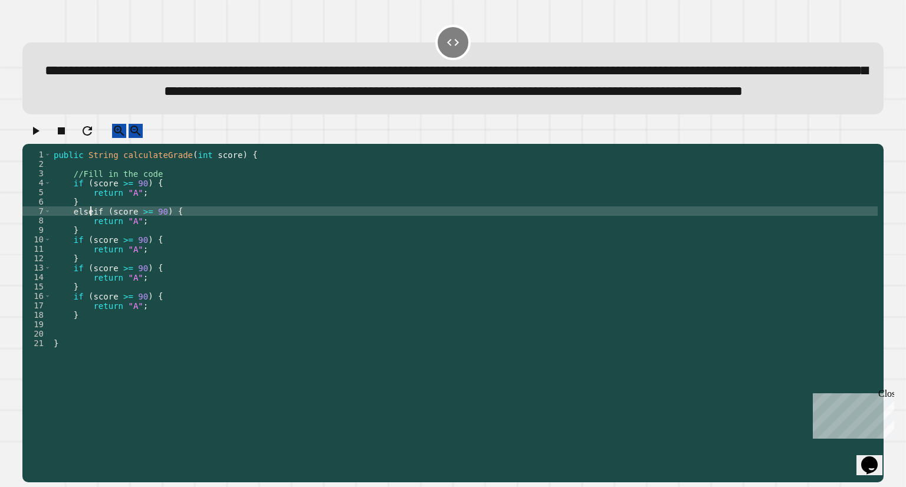
scroll to position [0, 2]
click at [156, 246] on div "public String calculateGrade ( int score ) { //Fill in the code if ( score >= 9…" at bounding box center [464, 291] width 826 height 283
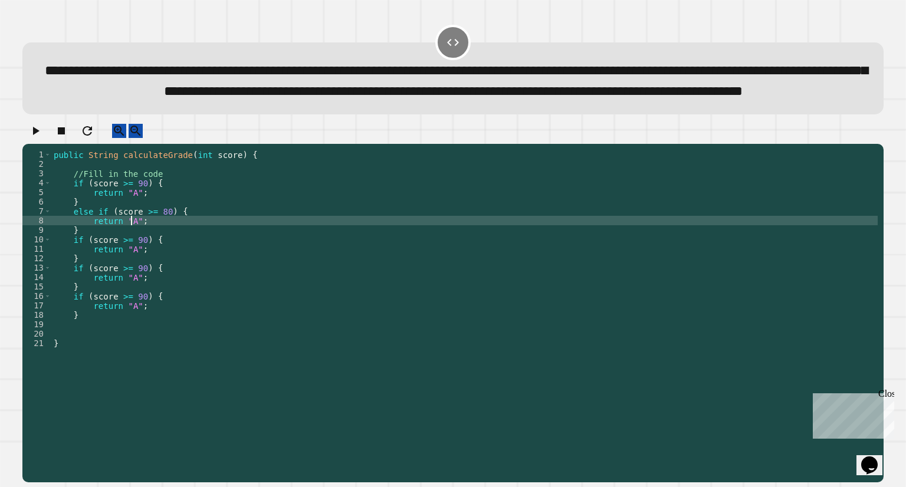
click at [131, 253] on div "public String calculateGrade ( int score ) { //Fill in the code if ( score >= 9…" at bounding box center [464, 291] width 826 height 283
click at [134, 270] on div "public String calculateGrade ( int score ) { //Fill in the code if ( score >= 9…" at bounding box center [464, 291] width 826 height 283
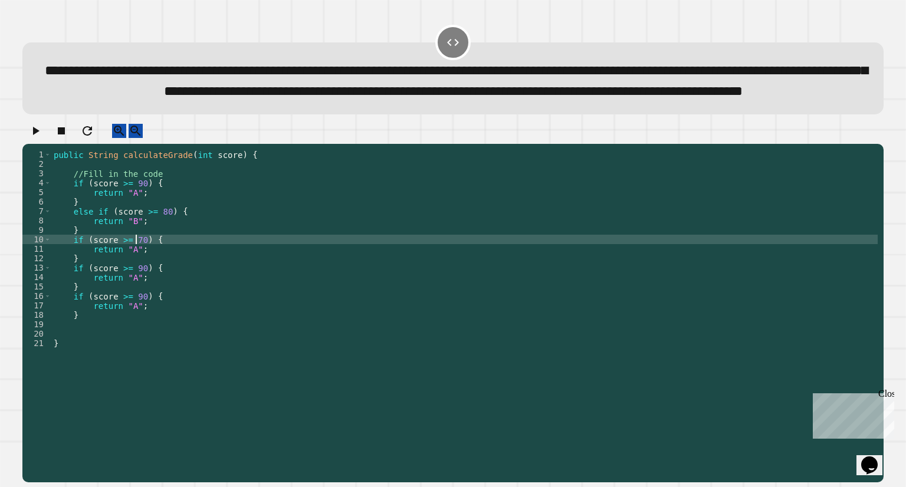
scroll to position [0, 5]
click at [73, 273] on div "public String calculateGrade ( int score ) { //Fill in the code if ( score >= 9…" at bounding box center [464, 291] width 826 height 283
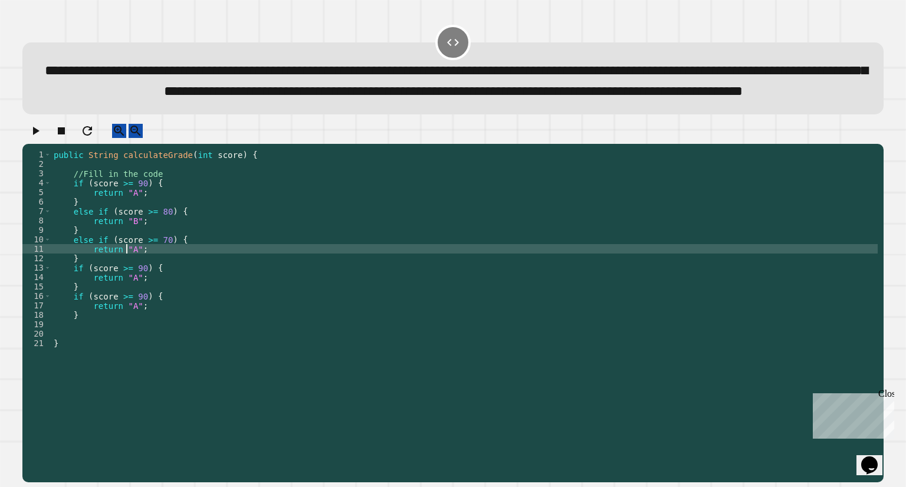
click at [127, 282] on div "public String calculateGrade ( int score ) { //Fill in the code if ( score >= 9…" at bounding box center [464, 291] width 826 height 283
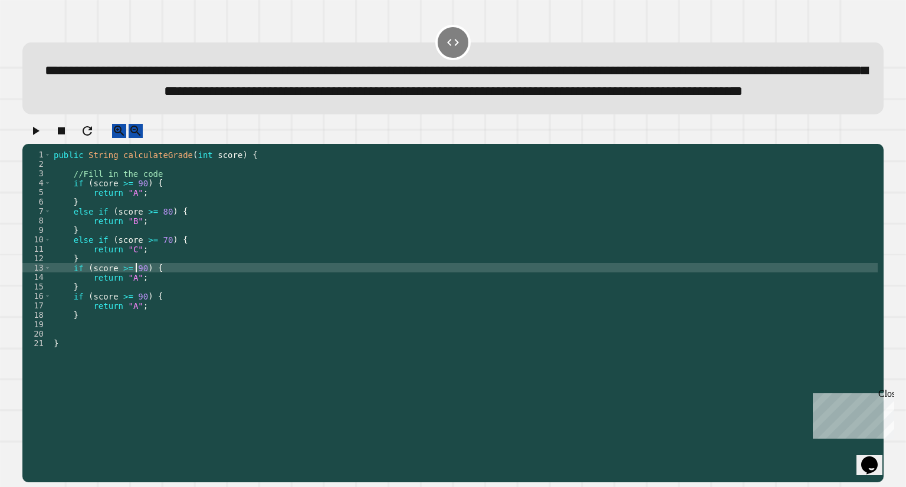
click at [133, 301] on div "public String calculateGrade ( int score ) { //Fill in the code if ( score >= 9…" at bounding box center [464, 291] width 826 height 283
click at [78, 300] on div "public String calculateGrade ( int score ) { //Fill in the code if ( score >= 9…" at bounding box center [464, 291] width 826 height 283
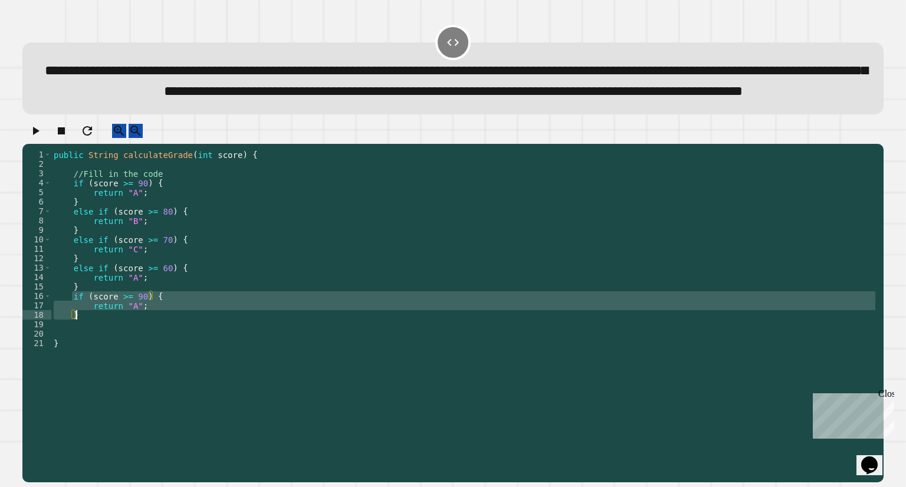
drag, startPoint x: 71, startPoint y: 328, endPoint x: 80, endPoint y: 347, distance: 21.1
click at [80, 347] on div "public String calculateGrade ( int score ) { //Fill in the code if ( score >= 9…" at bounding box center [464, 291] width 826 height 283
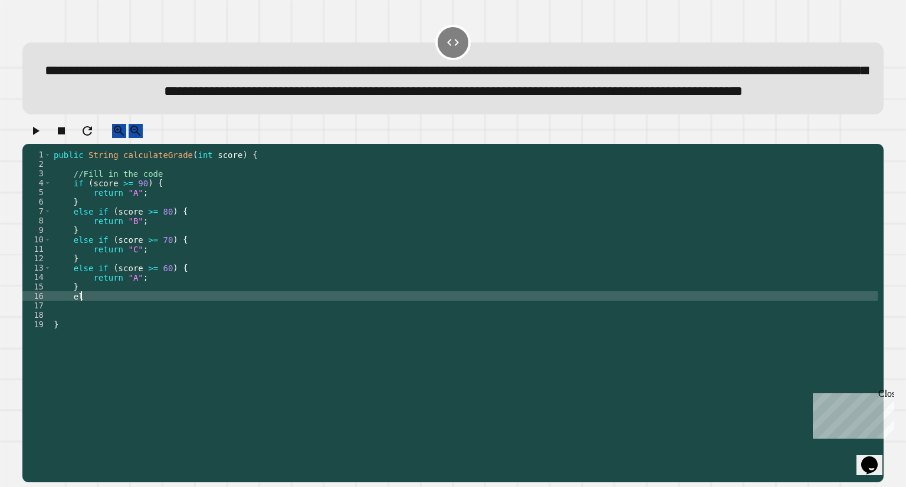
scroll to position [0, 0]
type textarea "******"
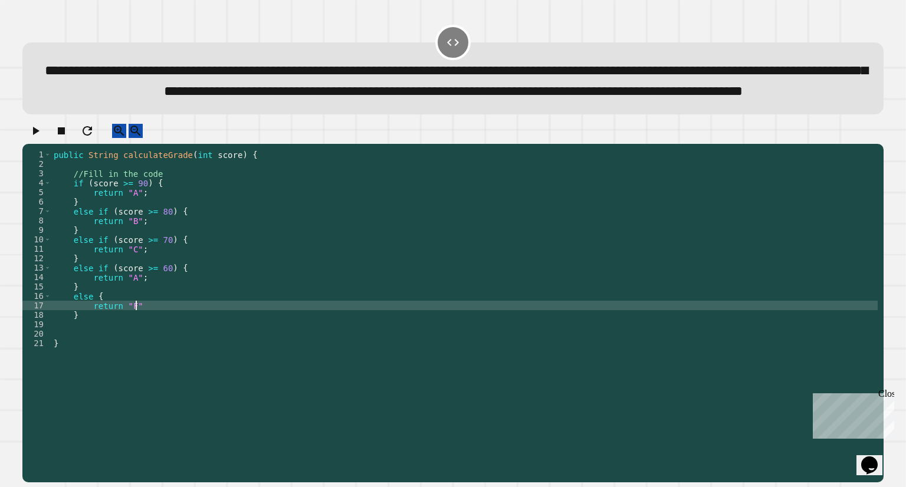
scroll to position [0, 5]
click at [39, 138] on icon "button" at bounding box center [35, 131] width 14 height 14
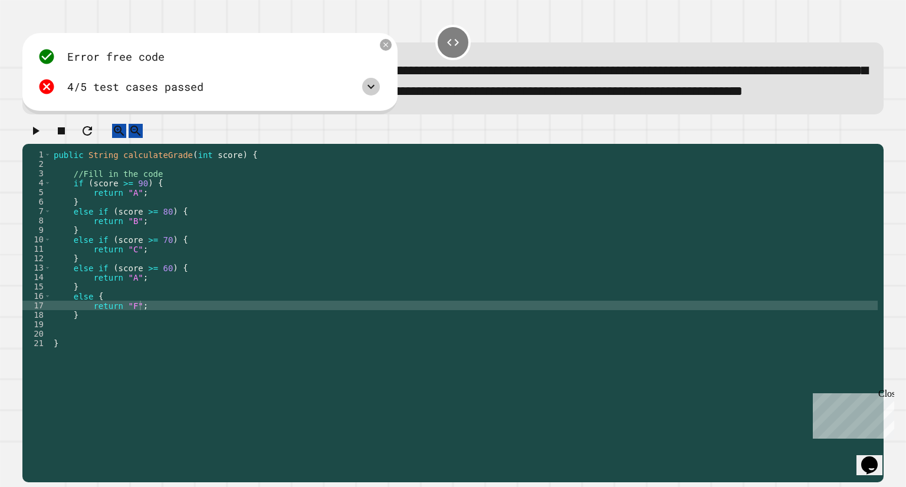
click at [368, 94] on icon at bounding box center [371, 87] width 14 height 14
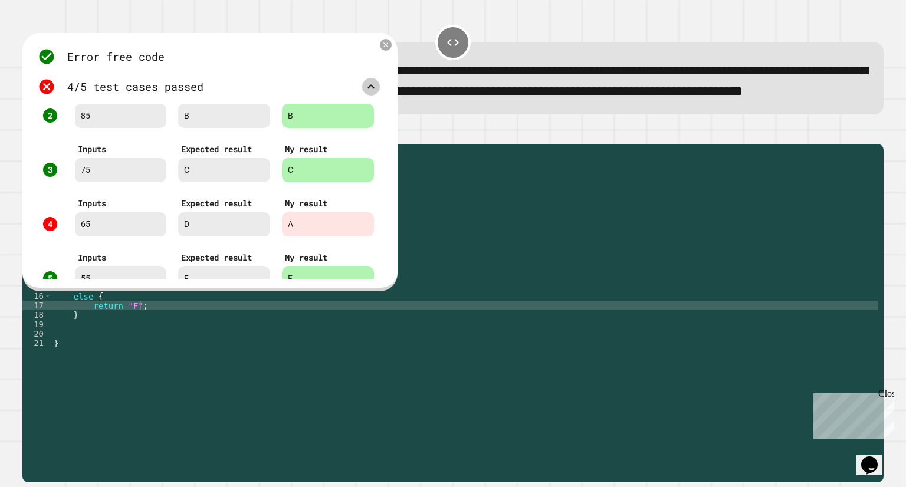
scroll to position [85, 0]
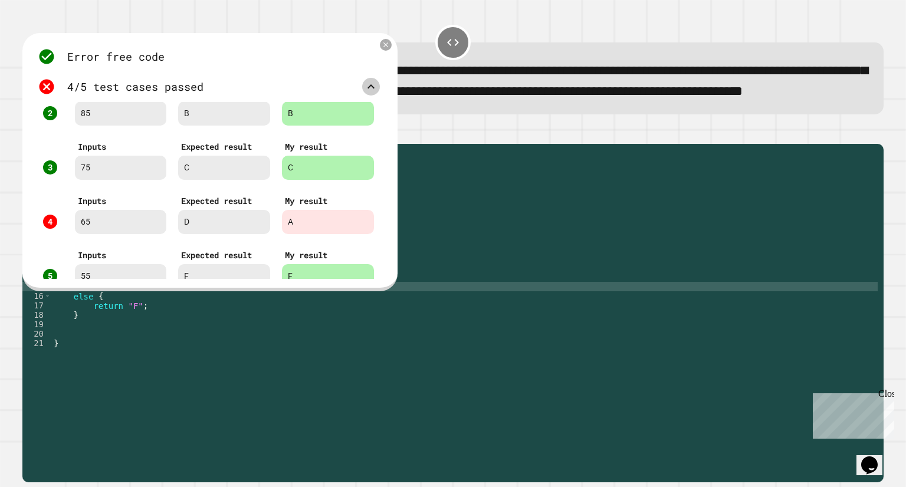
click at [333, 324] on div "public String calculateGrade ( int score ) { //Fill in the code if ( score >= 9…" at bounding box center [464, 291] width 826 height 283
click at [383, 50] on icon at bounding box center [385, 45] width 10 height 10
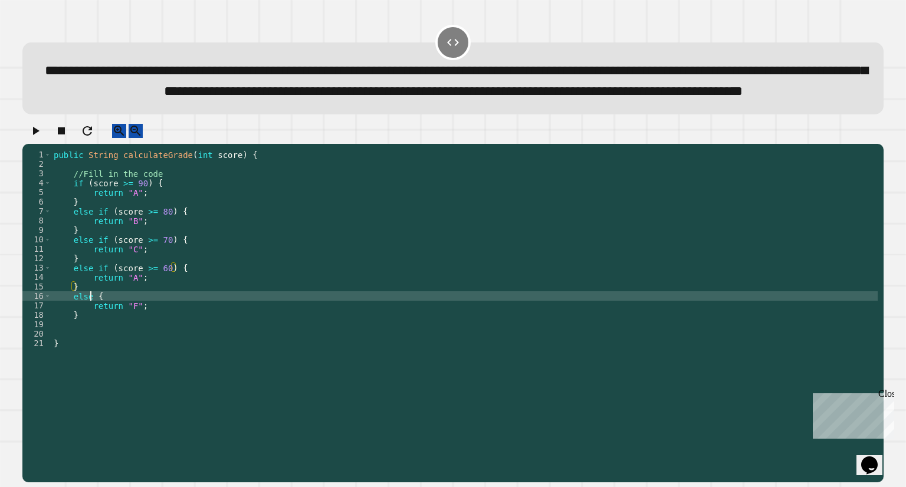
click at [91, 328] on div "public String calculateGrade ( int score ) { //Fill in the code if ( score >= 9…" at bounding box center [464, 291] width 826 height 283
click at [38, 138] on icon "button" at bounding box center [35, 131] width 14 height 14
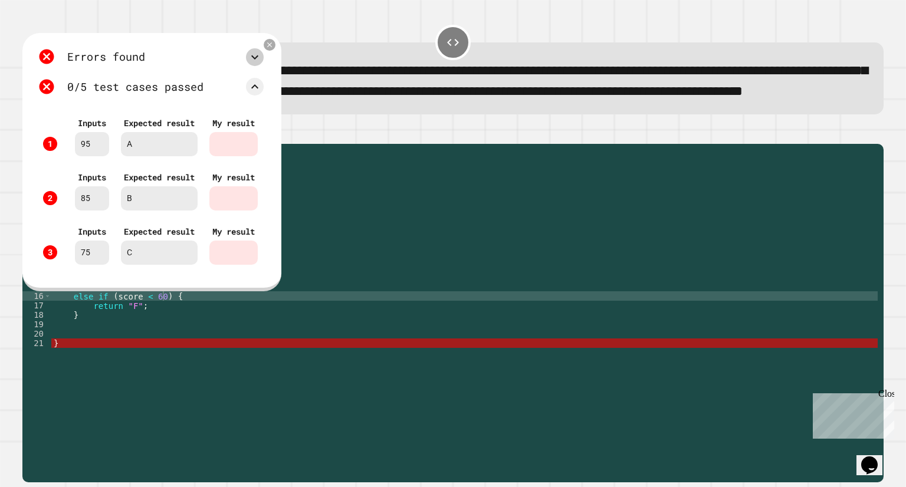
click at [262, 64] on icon at bounding box center [255, 57] width 14 height 14
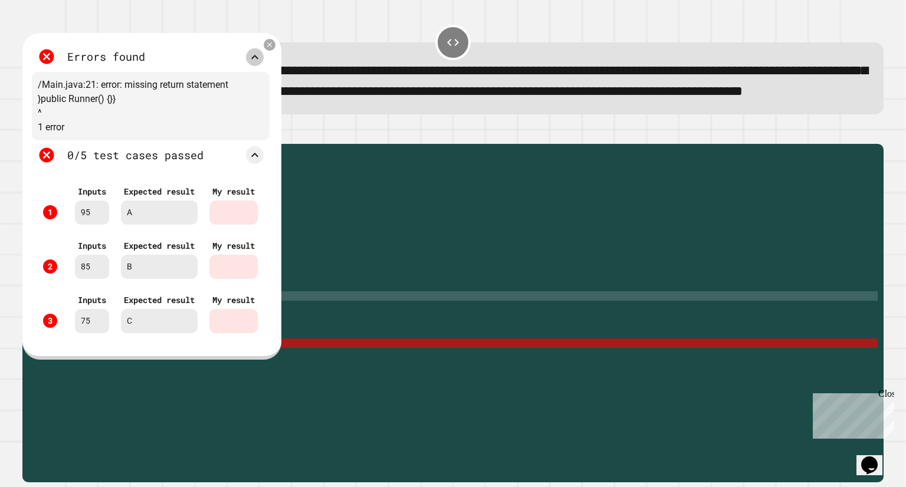
click at [274, 49] on icon at bounding box center [269, 45] width 8 height 8
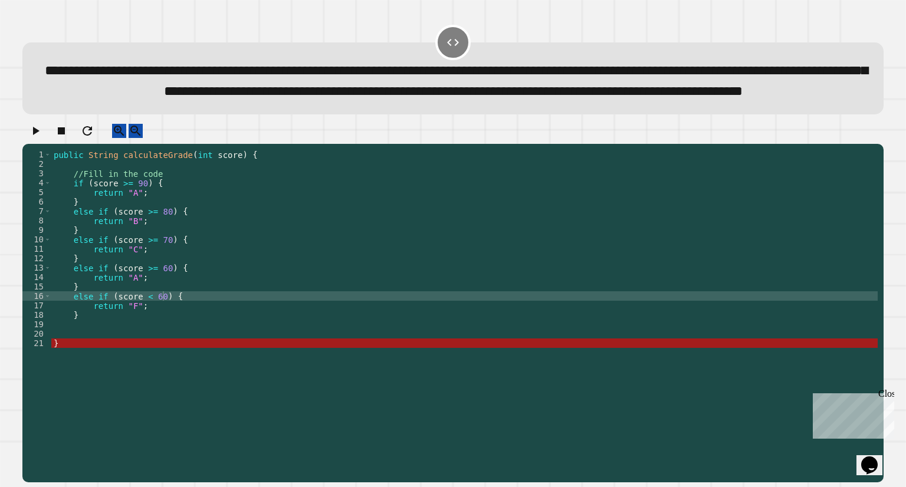
scroll to position [0, 0]
click at [68, 379] on div "public String calculateGrade ( int score ) { //Fill in the code if ( score >= 9…" at bounding box center [464, 291] width 826 height 283
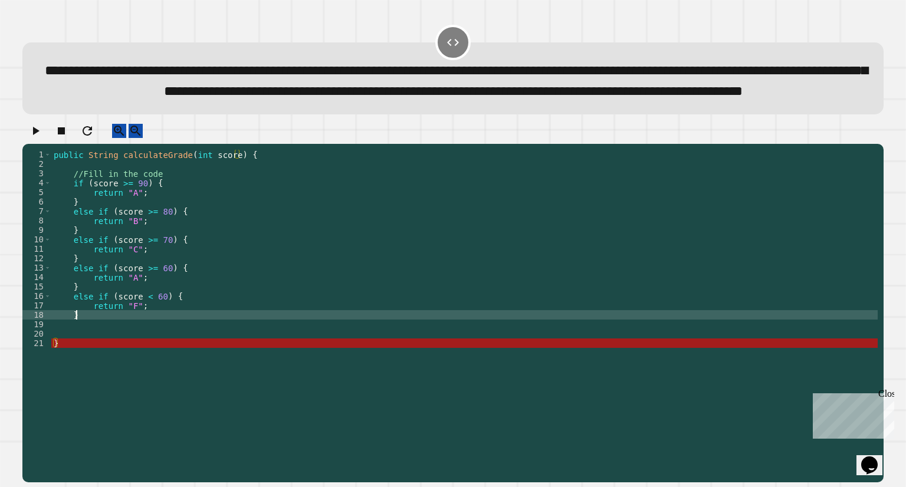
click at [87, 353] on div "public String calculateGrade ( int score ) { //Fill in the code if ( score >= 9…" at bounding box center [464, 291] width 826 height 283
click at [163, 338] on div "public String calculateGrade ( int score ) { //Fill in the code if ( score >= 9…" at bounding box center [464, 291] width 826 height 283
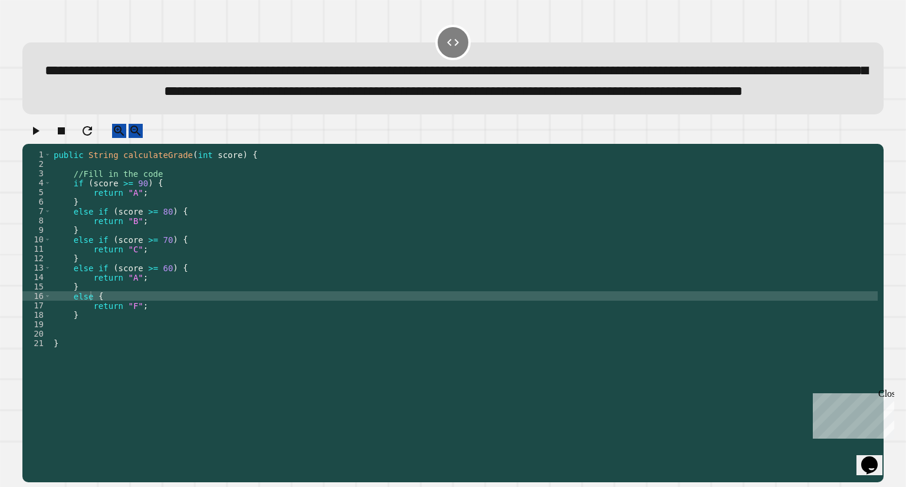
click at [42, 139] on button "button" at bounding box center [35, 131] width 14 height 15
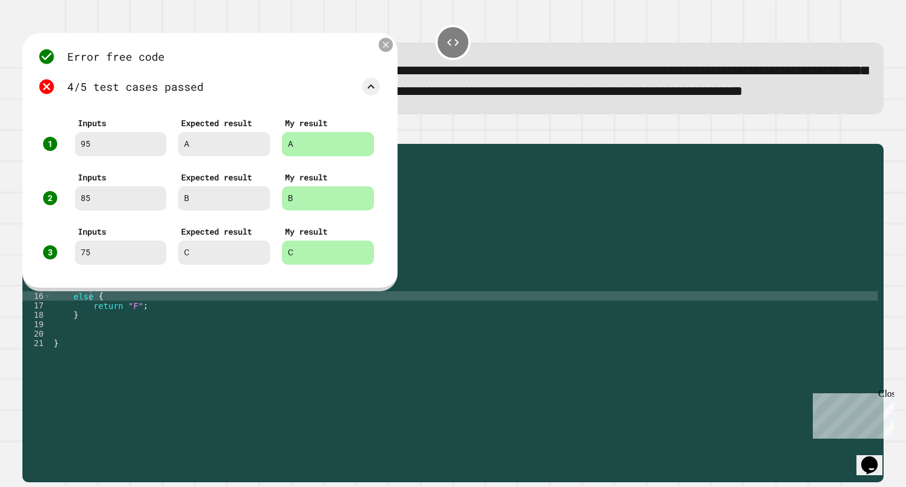
click at [389, 50] on icon at bounding box center [385, 45] width 10 height 10
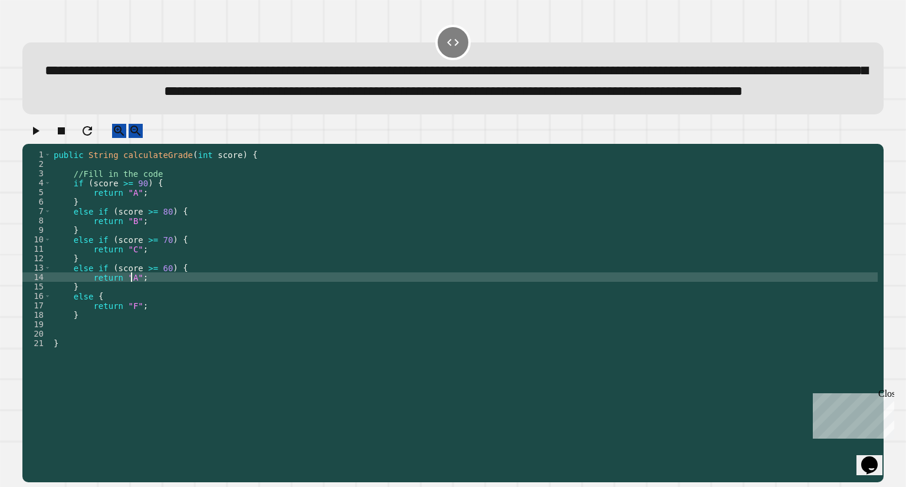
click at [131, 310] on div "public String calculateGrade ( int score ) { //Fill in the code if ( score >= 9…" at bounding box center [464, 291] width 826 height 283
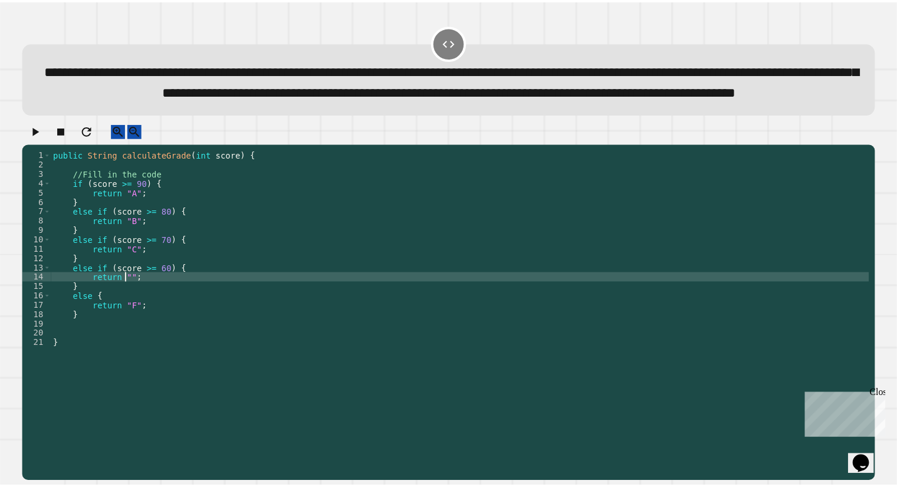
scroll to position [0, 5]
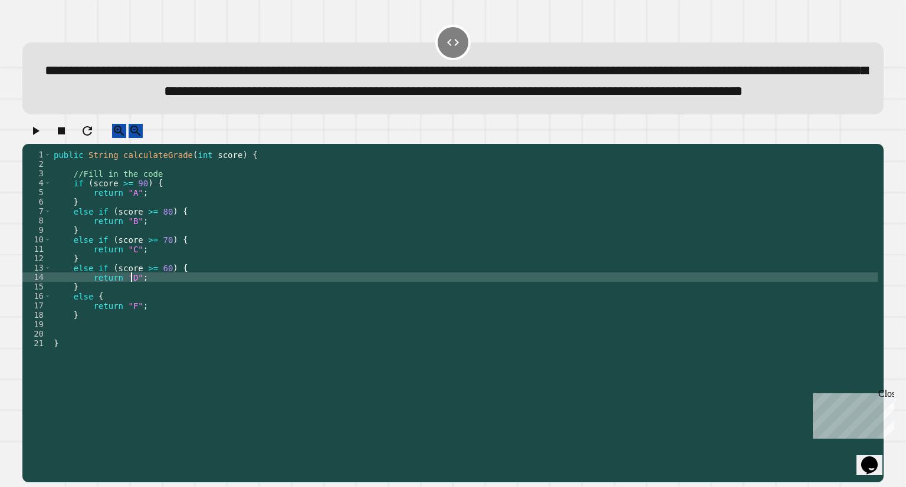
type textarea "**********"
click at [38, 138] on icon "button" at bounding box center [35, 131] width 14 height 14
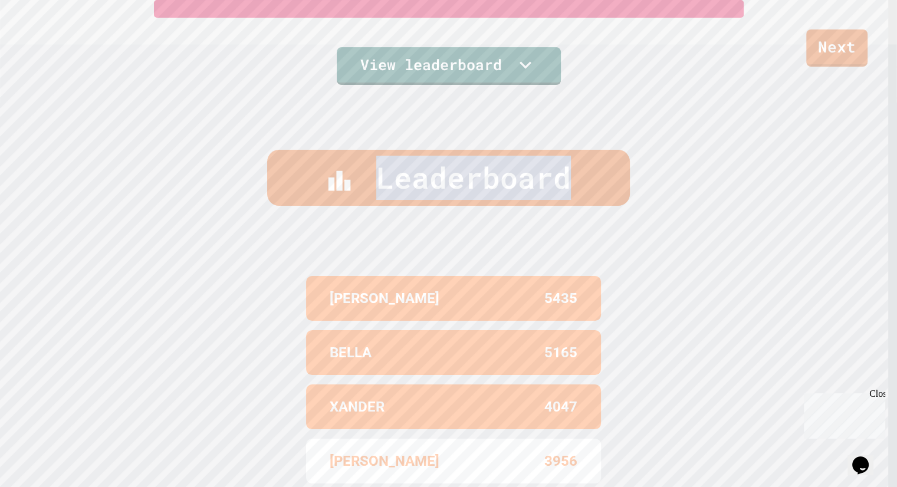
scroll to position [491, 0]
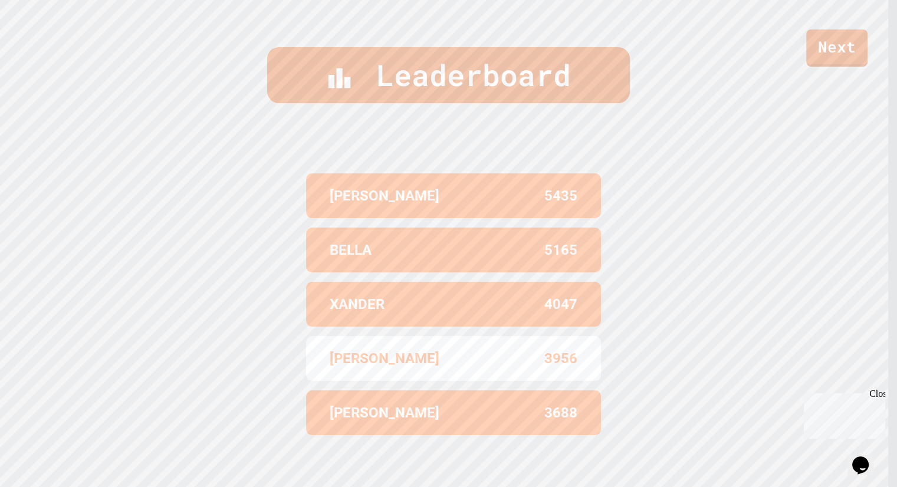
click at [566, 151] on div "[PERSON_NAME] 5435 BELLA 5165 XANDER 4047 [PERSON_NAME] 3956 [PERSON_NAME] 3688" at bounding box center [448, 303] width 295 height 319
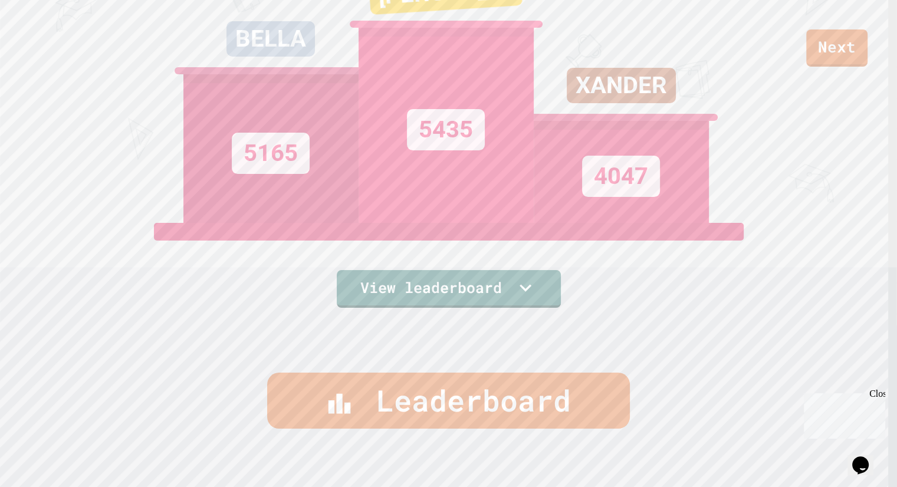
scroll to position [0, 0]
